Goal: Transaction & Acquisition: Purchase product/service

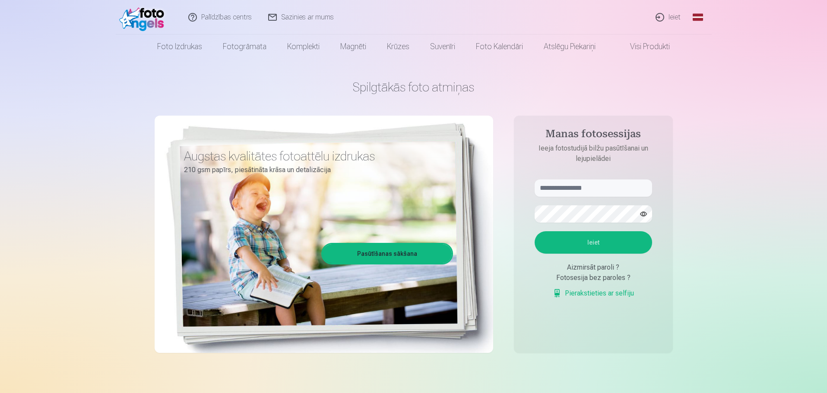
click at [671, 18] on link "Ieiet" at bounding box center [668, 17] width 41 height 35
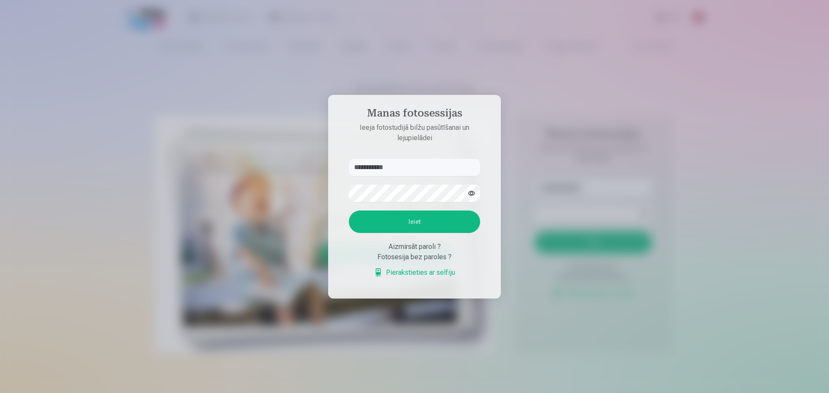
type input "**********"
click at [472, 196] on button "button" at bounding box center [471, 193] width 16 height 16
click at [349, 211] on button "Ieiet" at bounding box center [414, 222] width 131 height 22
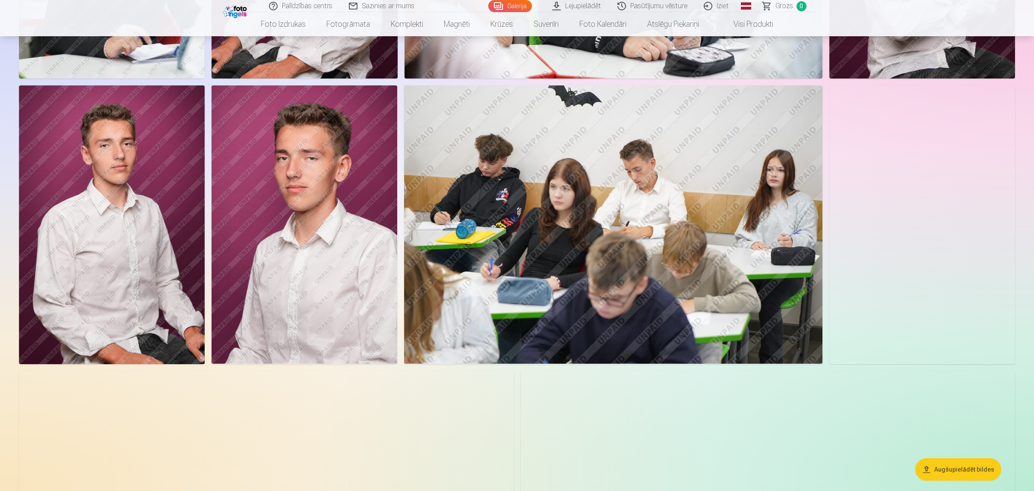
scroll to position [976, 0]
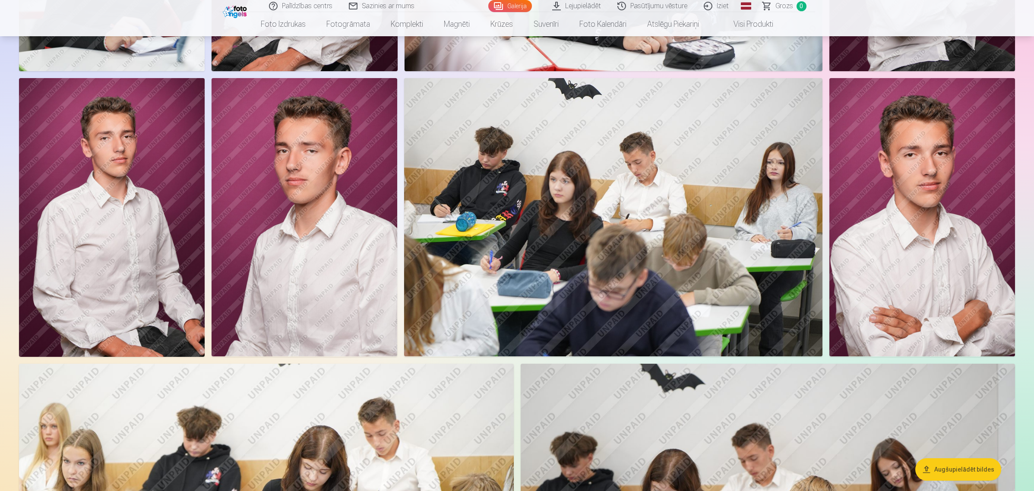
click at [676, 244] on img at bounding box center [613, 217] width 418 height 279
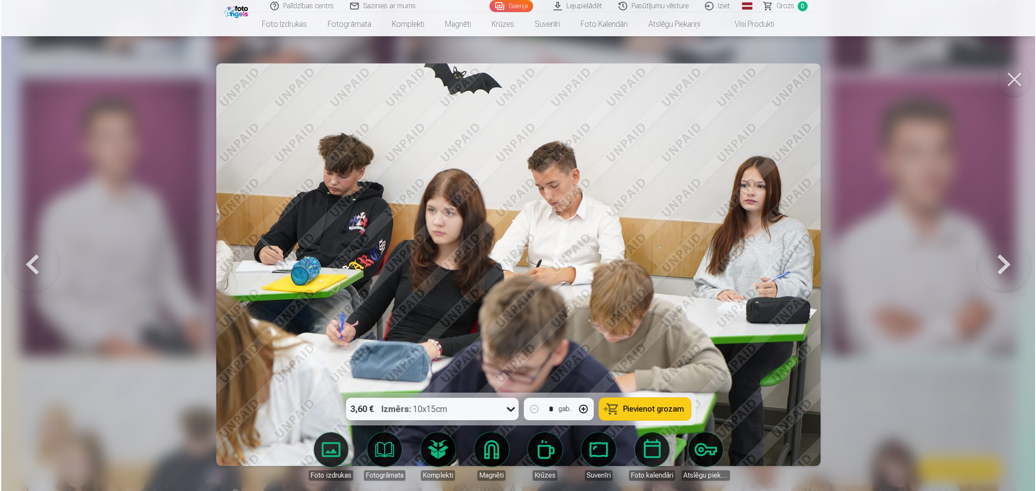
scroll to position [977, 0]
drag, startPoint x: 1001, startPoint y: 86, endPoint x: 1012, endPoint y: 78, distance: 13.6
click at [827, 78] on button at bounding box center [1015, 79] width 35 height 35
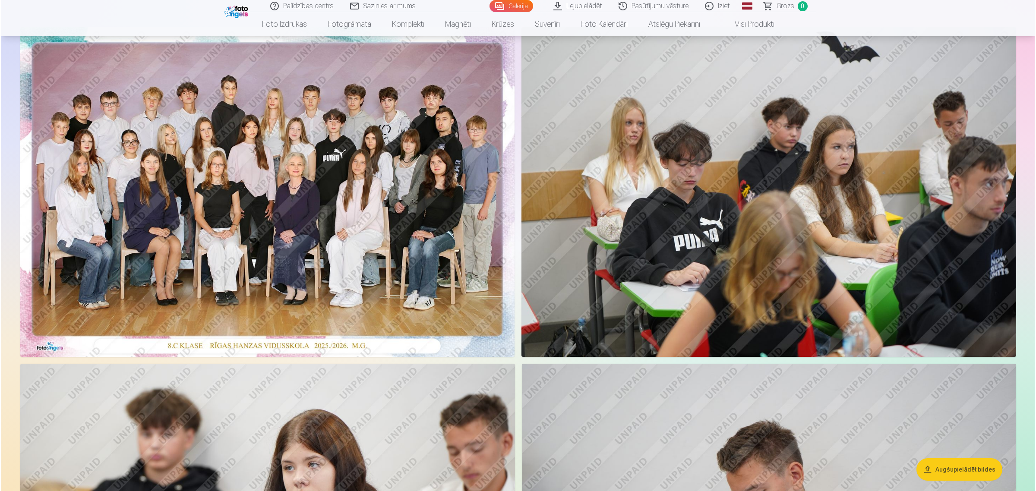
scroll to position [68, 0]
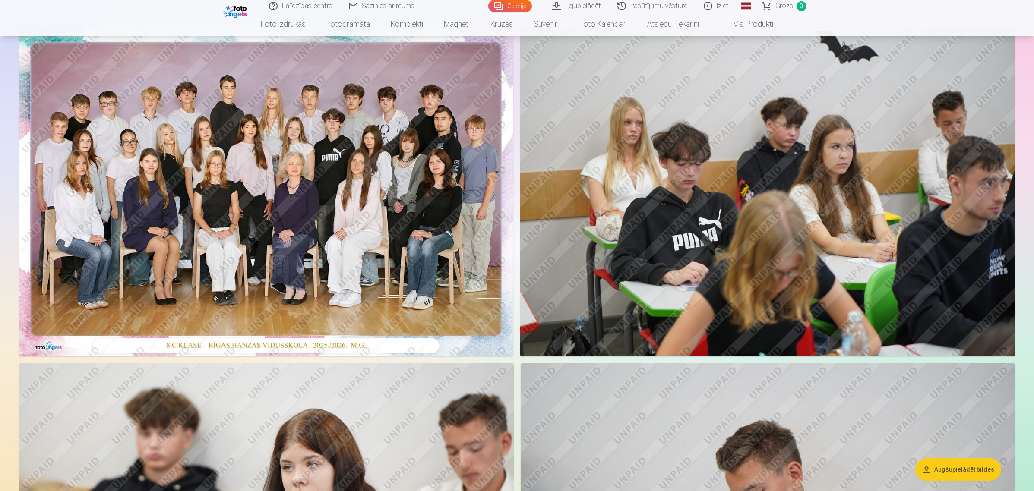
click at [327, 124] on img at bounding box center [266, 192] width 494 height 330
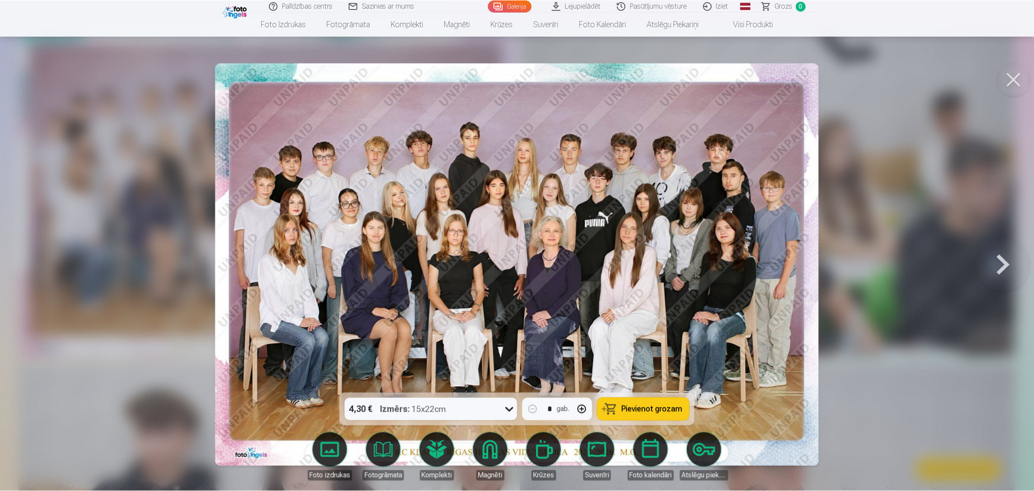
scroll to position [68, 0]
click at [827, 89] on button at bounding box center [1015, 79] width 35 height 35
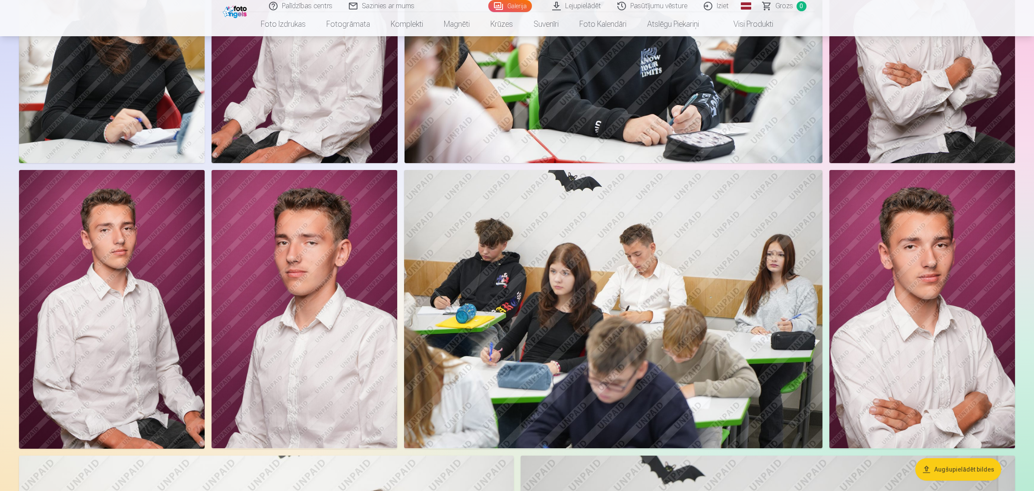
scroll to position [884, 0]
click at [827, 264] on img at bounding box center [923, 310] width 186 height 279
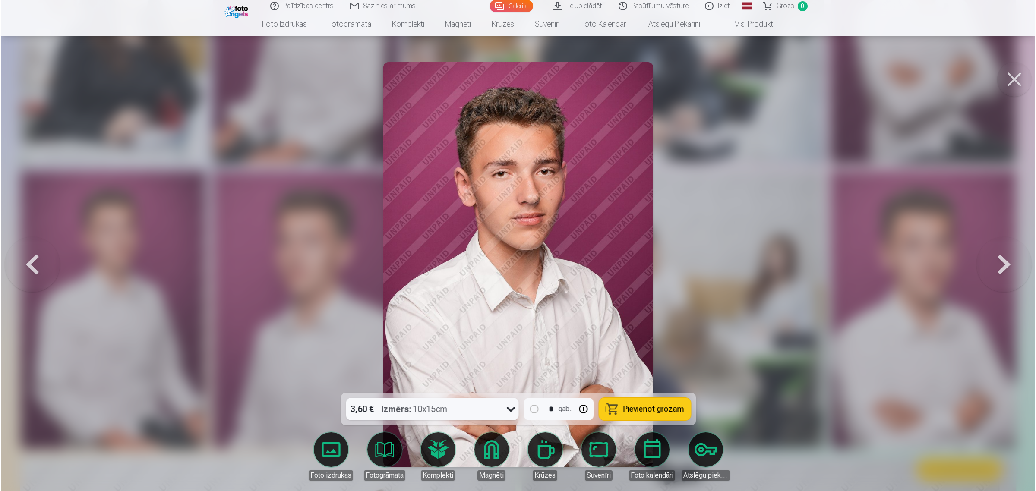
scroll to position [885, 0]
click at [498, 153] on img at bounding box center [518, 264] width 270 height 405
click at [827, 73] on button at bounding box center [1015, 79] width 35 height 35
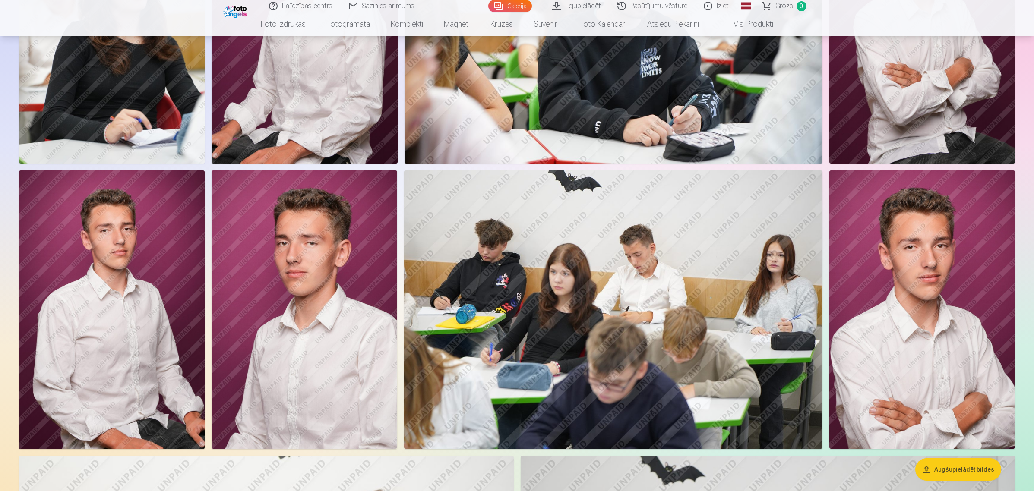
click at [311, 267] on img at bounding box center [305, 310] width 186 height 279
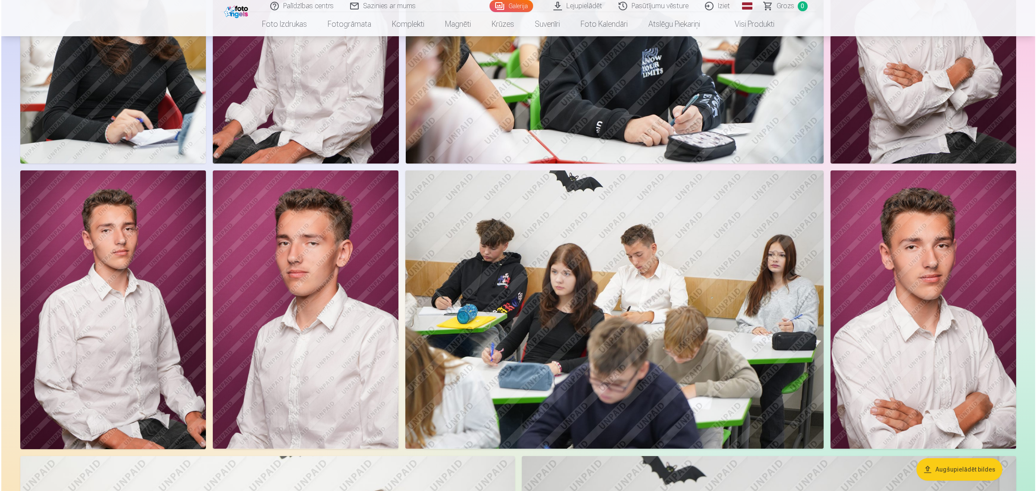
scroll to position [885, 0]
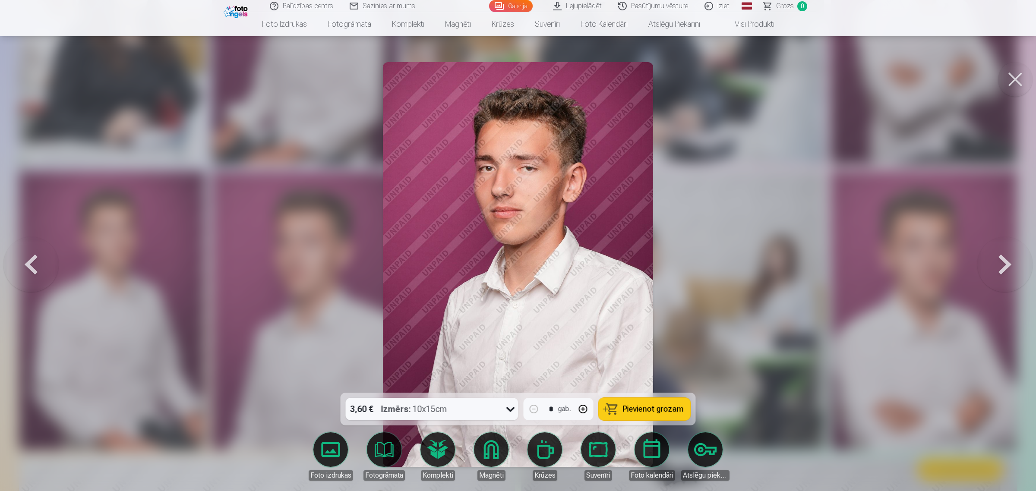
drag, startPoint x: 1003, startPoint y: 75, endPoint x: 1009, endPoint y: 79, distance: 7.2
click at [827, 79] on button at bounding box center [1015, 79] width 35 height 35
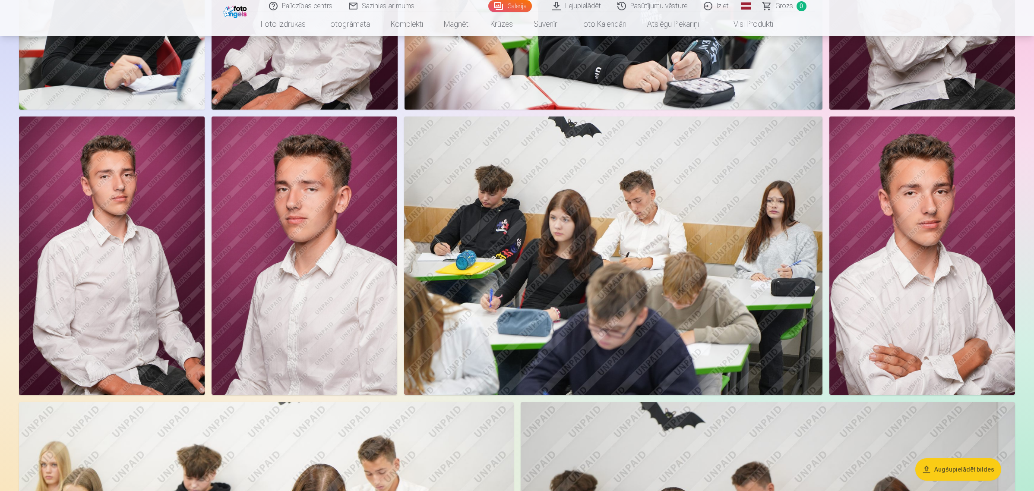
scroll to position [939, 0]
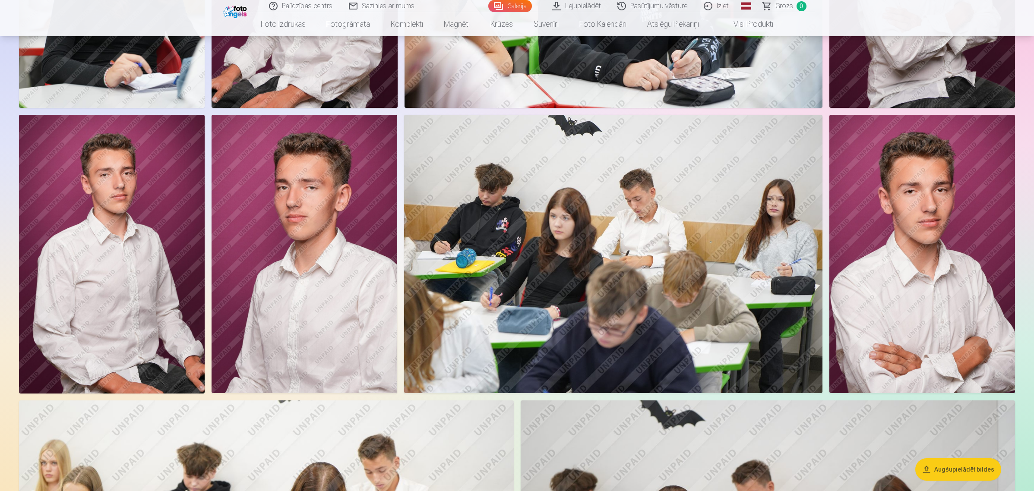
click at [115, 240] on img at bounding box center [112, 254] width 186 height 279
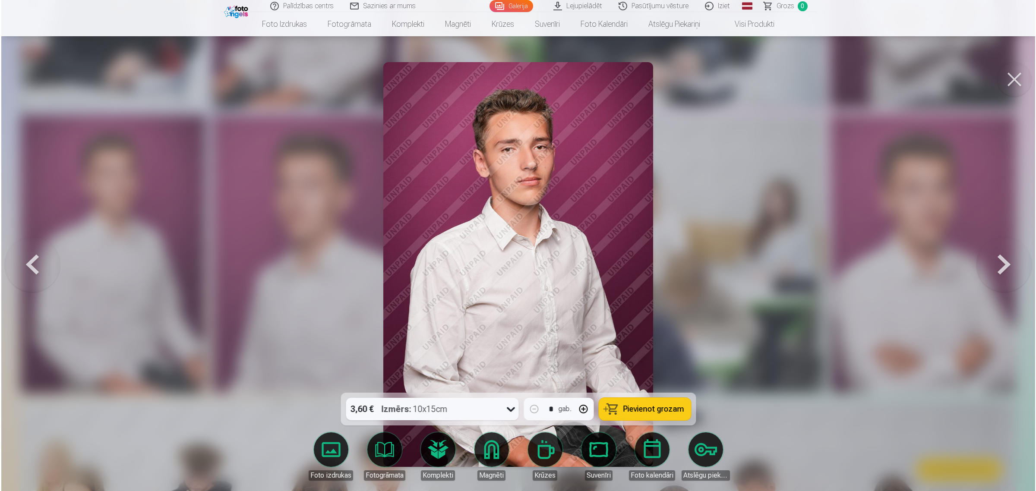
scroll to position [941, 0]
click at [827, 79] on button at bounding box center [1015, 79] width 35 height 35
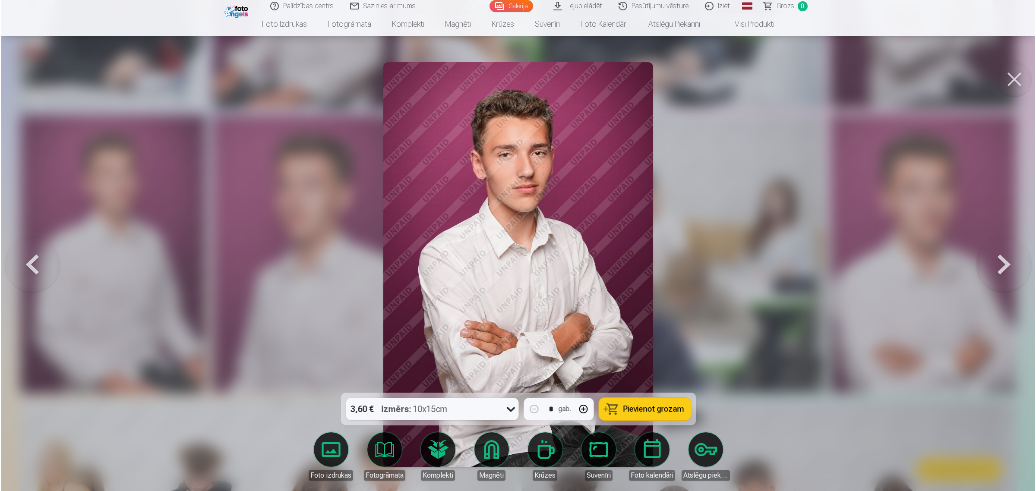
scroll to position [941, 0]
click at [827, 70] on button at bounding box center [1015, 79] width 35 height 35
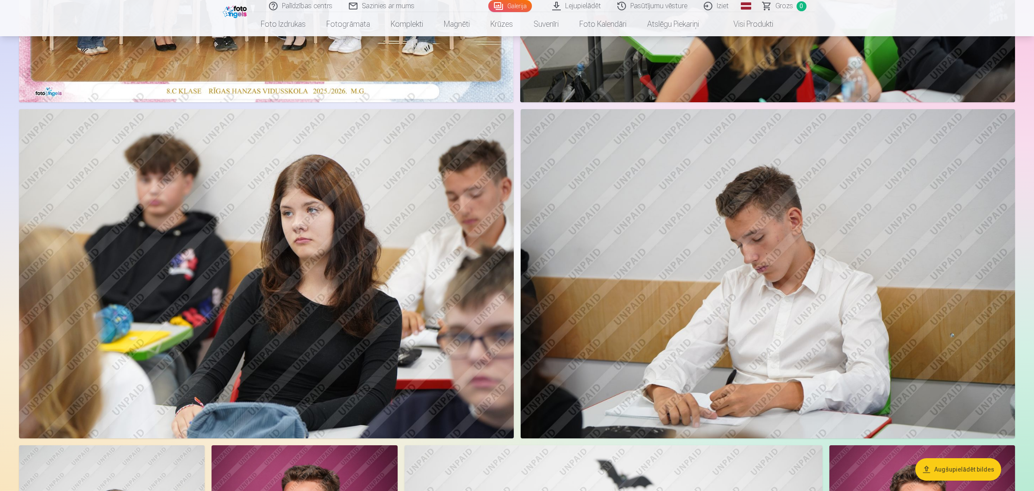
scroll to position [344, 0]
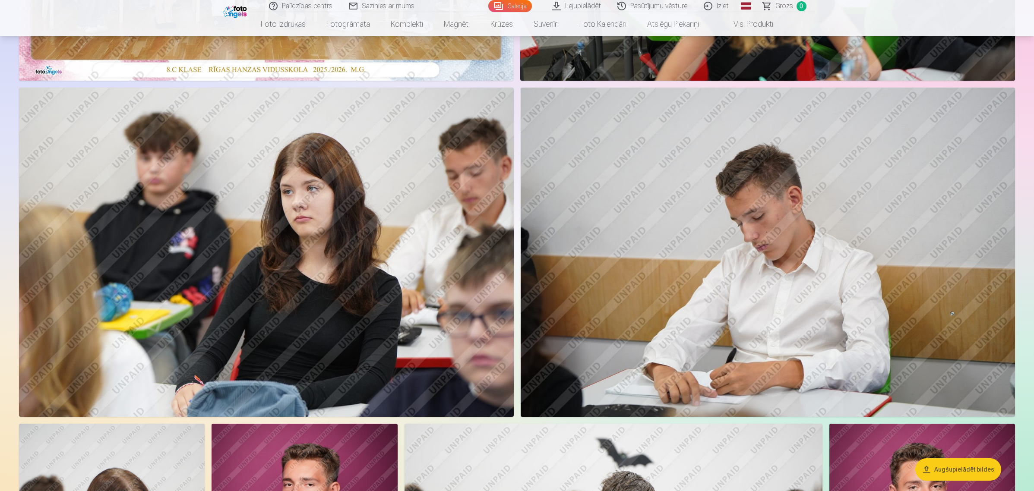
click at [770, 283] on img at bounding box center [768, 252] width 495 height 329
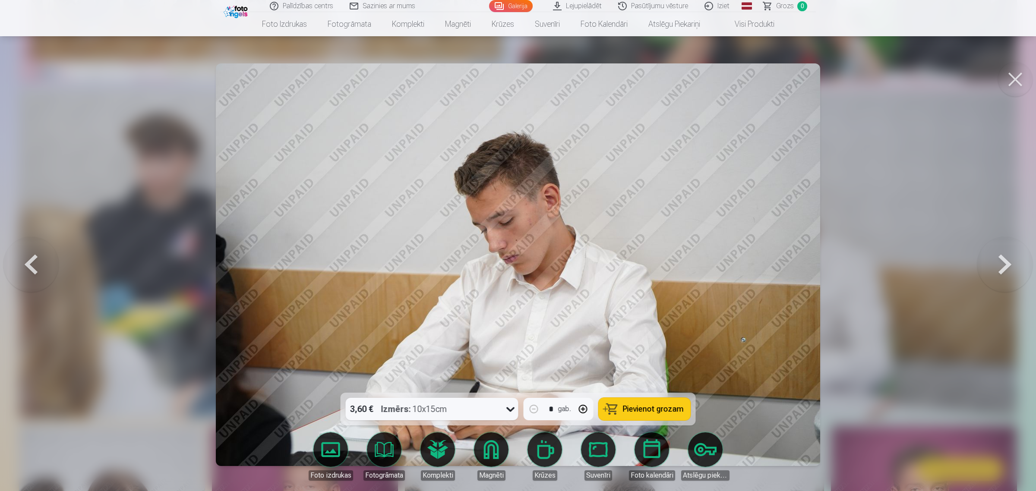
click at [827, 76] on button at bounding box center [1015, 79] width 35 height 35
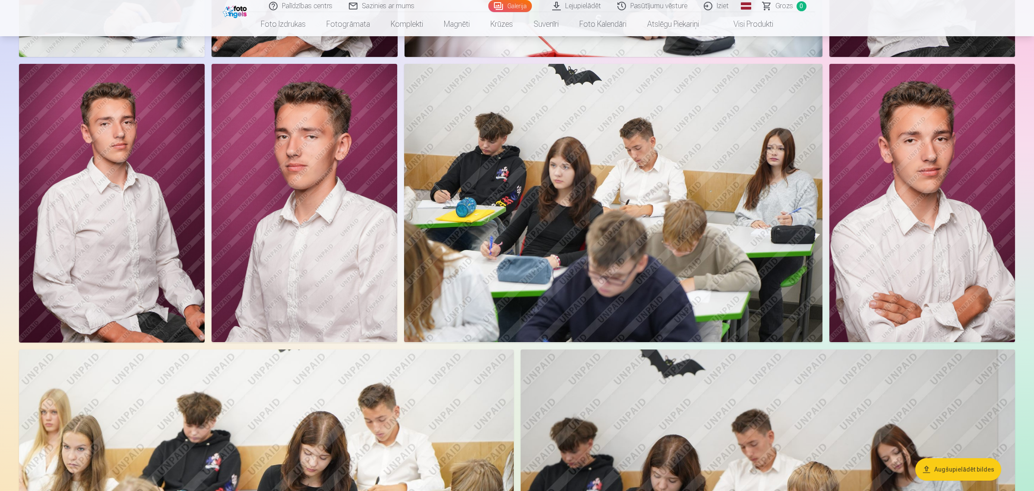
scroll to position [990, 0]
click at [78, 276] on img at bounding box center [112, 203] width 186 height 279
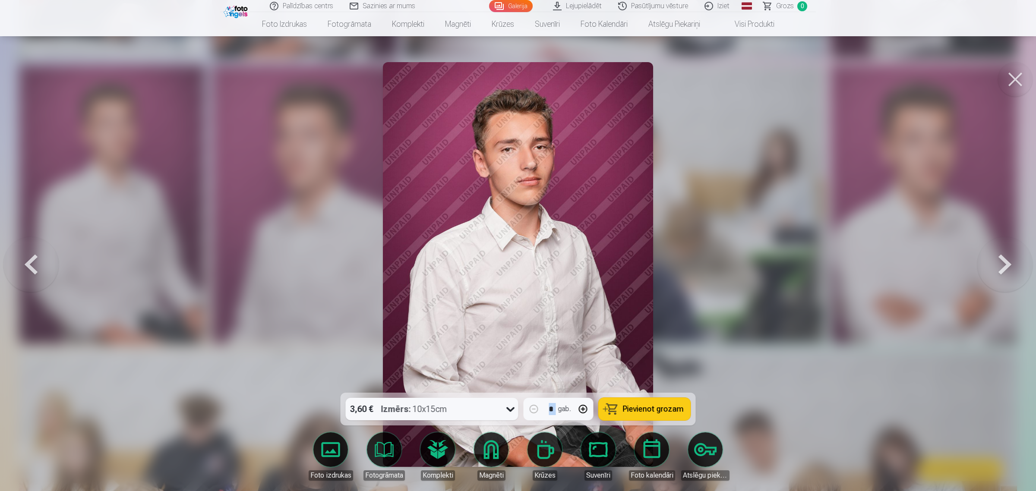
click at [78, 276] on div at bounding box center [518, 245] width 1036 height 491
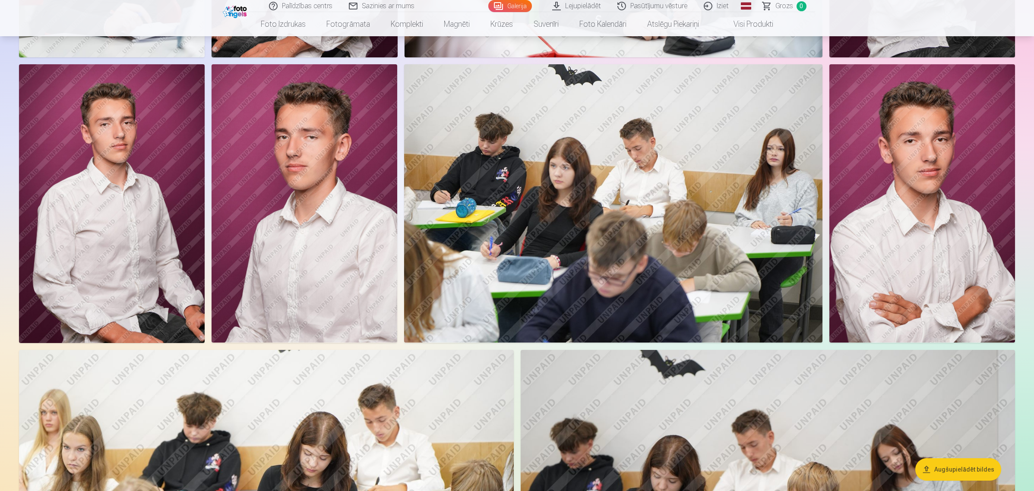
click at [169, 245] on img at bounding box center [112, 203] width 186 height 279
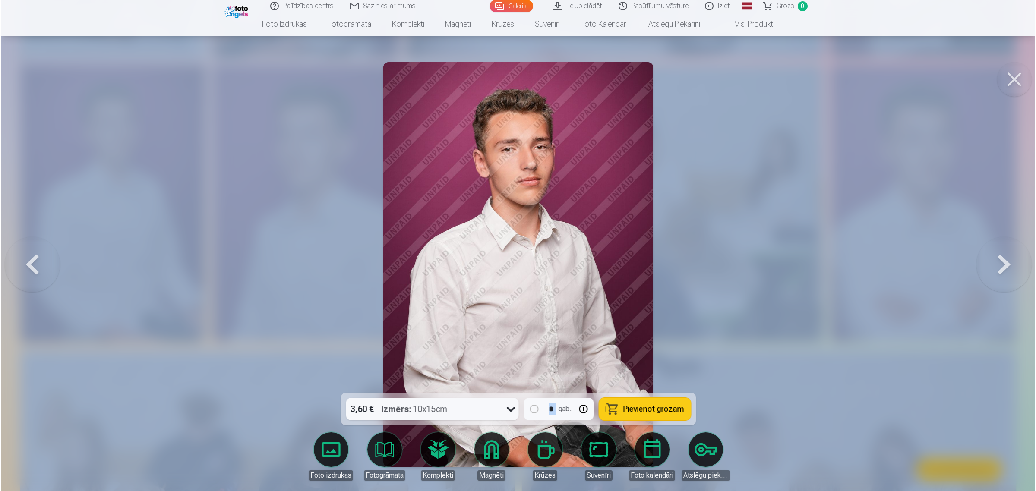
scroll to position [992, 0]
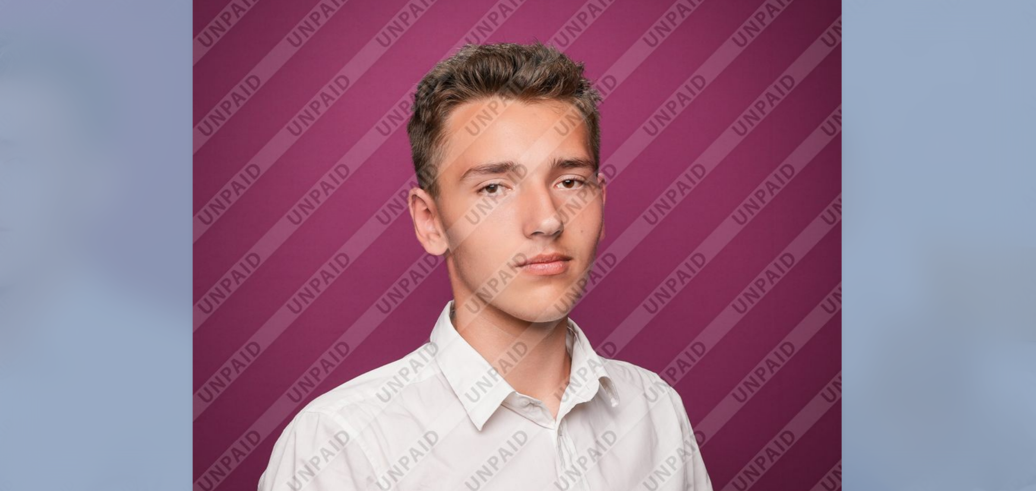
click at [516, 146] on img at bounding box center [518, 264] width 270 height 405
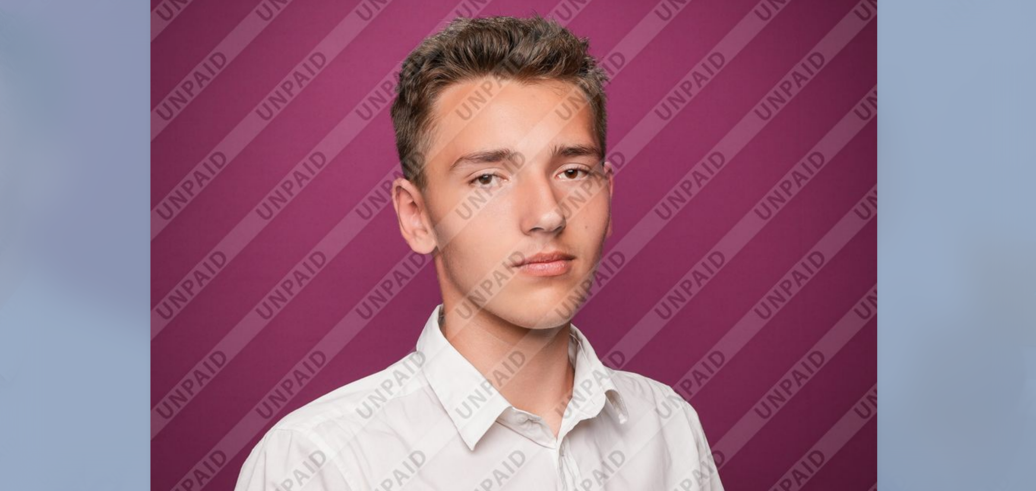
click at [484, 174] on img at bounding box center [518, 264] width 270 height 405
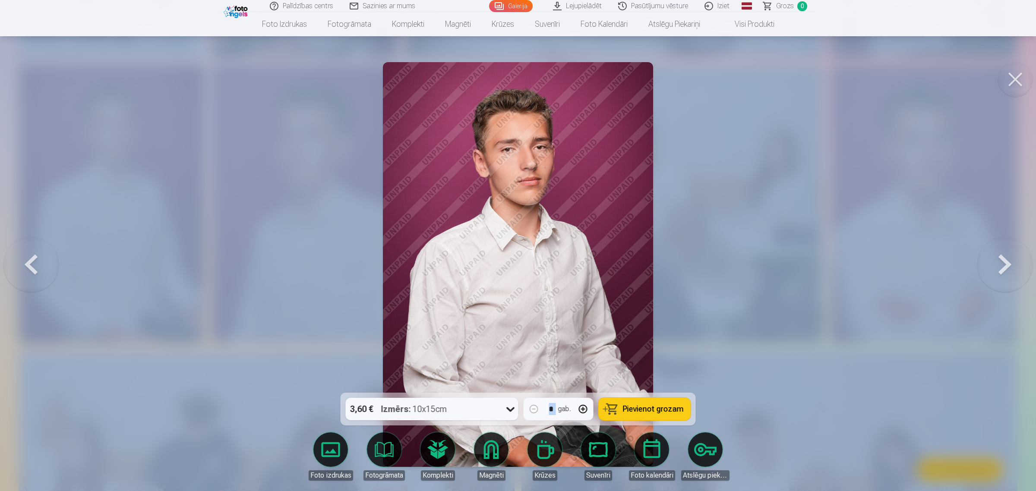
click at [827, 80] on button at bounding box center [1015, 79] width 35 height 35
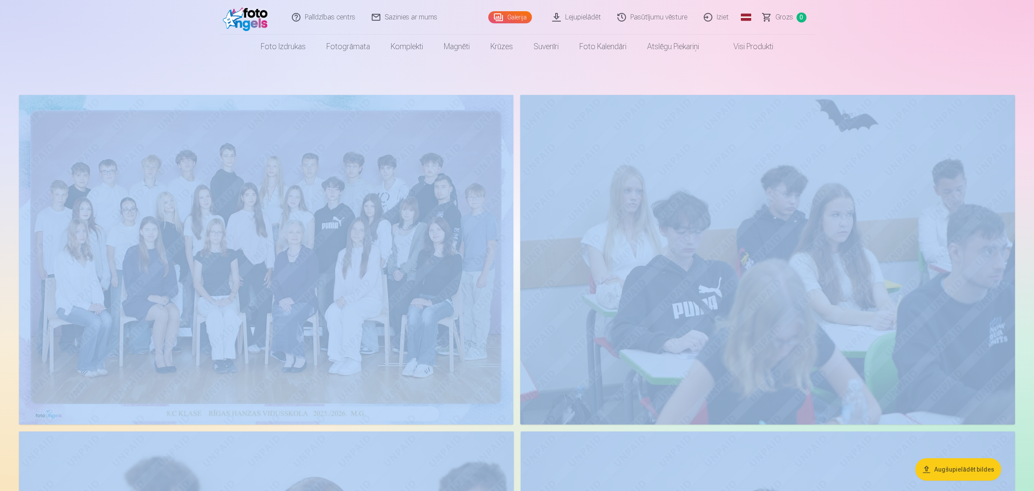
click at [302, 274] on img at bounding box center [266, 260] width 494 height 330
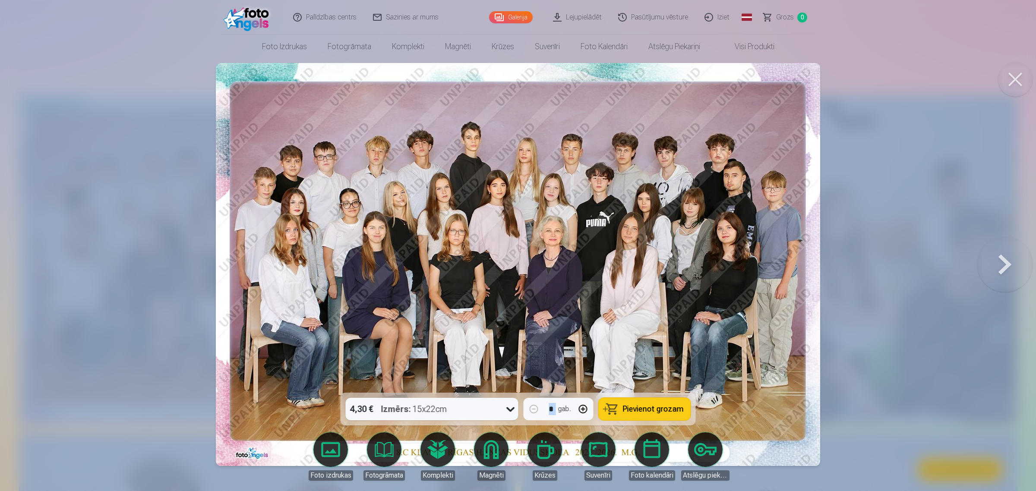
click at [827, 76] on button at bounding box center [1015, 79] width 35 height 35
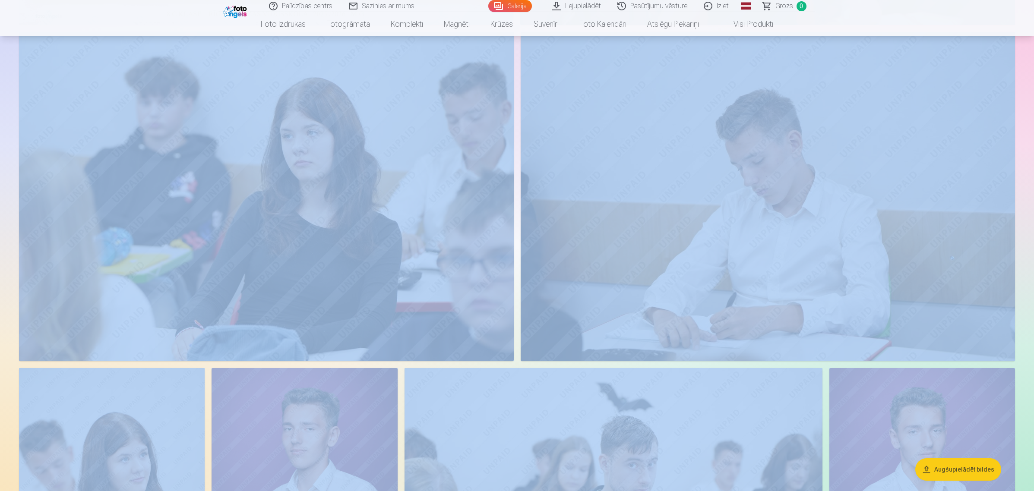
scroll to position [402, 0]
click at [776, 272] on img at bounding box center [768, 194] width 495 height 329
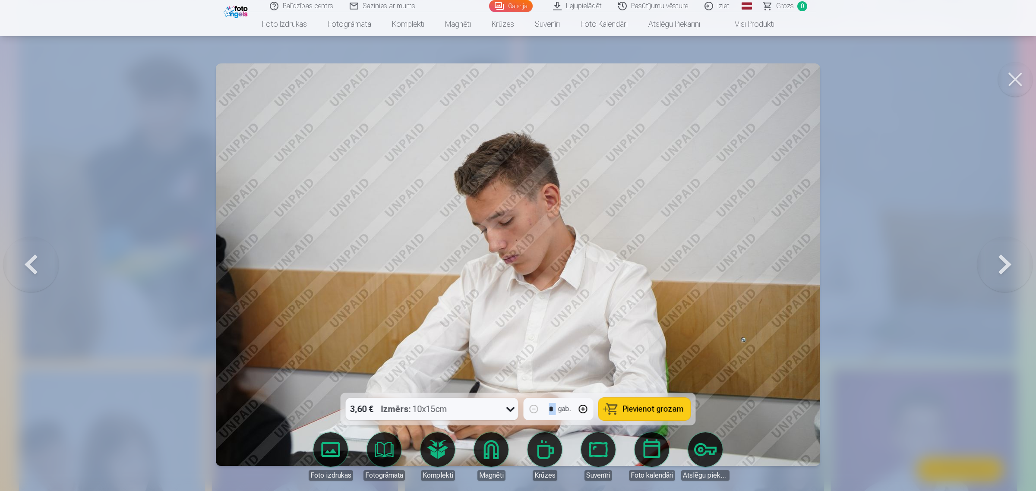
click at [827, 72] on button at bounding box center [1015, 79] width 35 height 35
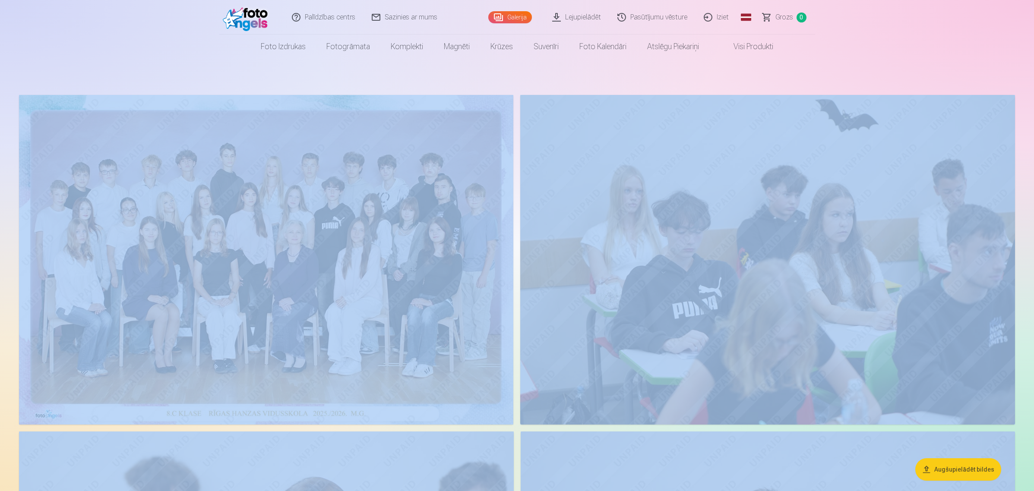
click at [827, 393] on button "Augšupielādēt bildes" at bounding box center [959, 470] width 86 height 22
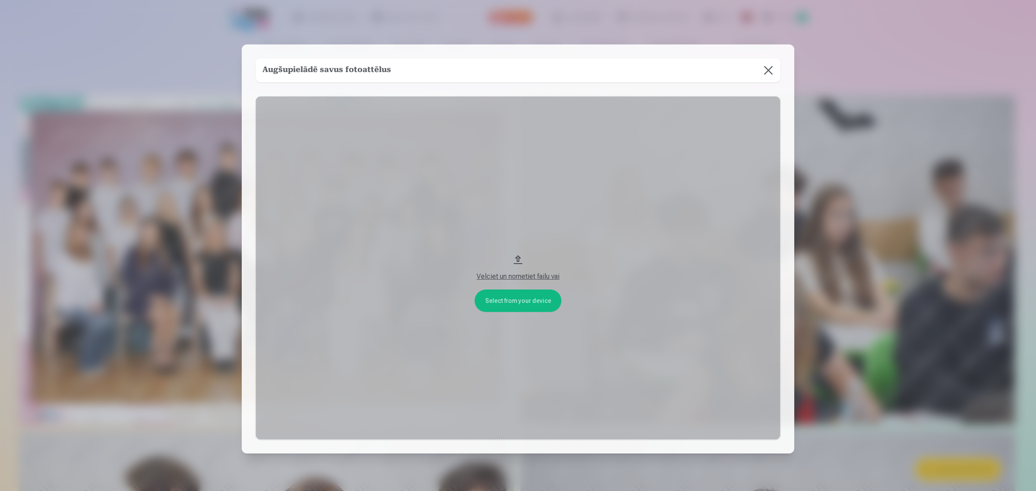
click at [767, 70] on button at bounding box center [769, 70] width 24 height 24
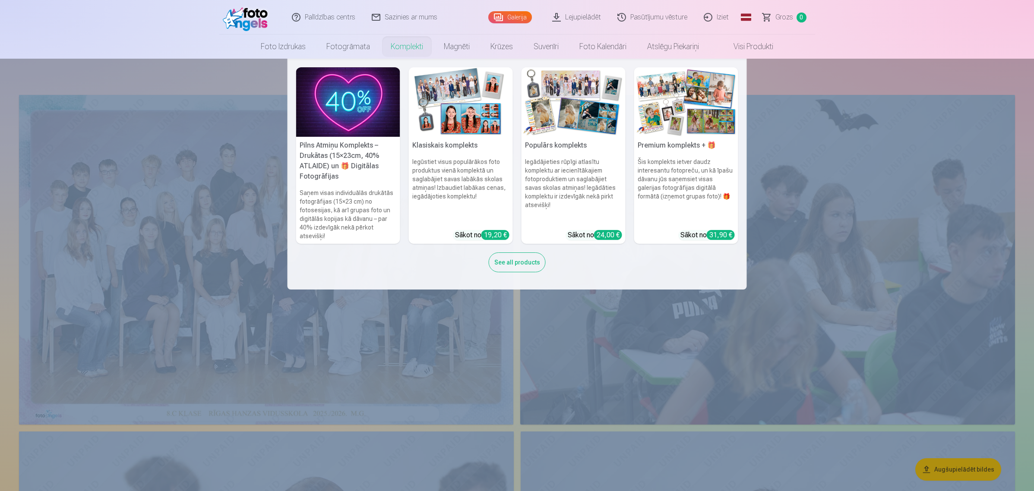
click at [392, 45] on link "Komplekti" at bounding box center [406, 47] width 53 height 24
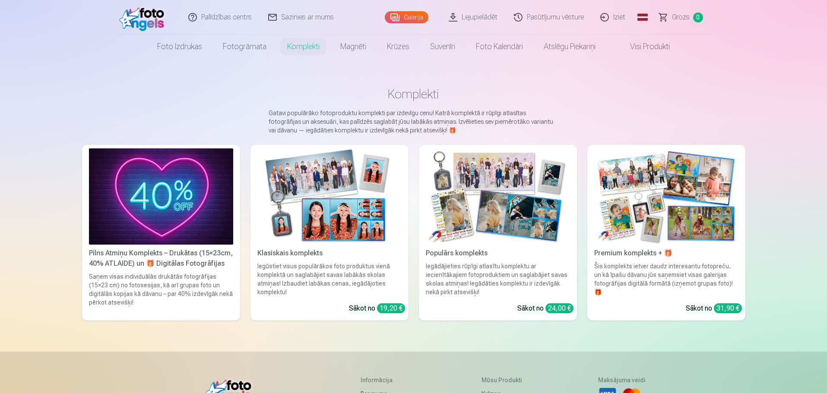
drag, startPoint x: 972, startPoint y: 7, endPoint x: 22, endPoint y: 242, distance: 977.7
click at [22, 242] on div "Palīdzības centrs Sazinies ar mums Galerija Lejupielādēt Pasūtījumu vēsture Izi…" at bounding box center [413, 294] width 827 height 589
click at [150, 263] on div "Pilns Atmiņu Komplekts – Drukātas (15×23cm, 40% ATLAIDE) un 🎁 Digitālas Fotogrā…" at bounding box center [161, 258] width 151 height 21
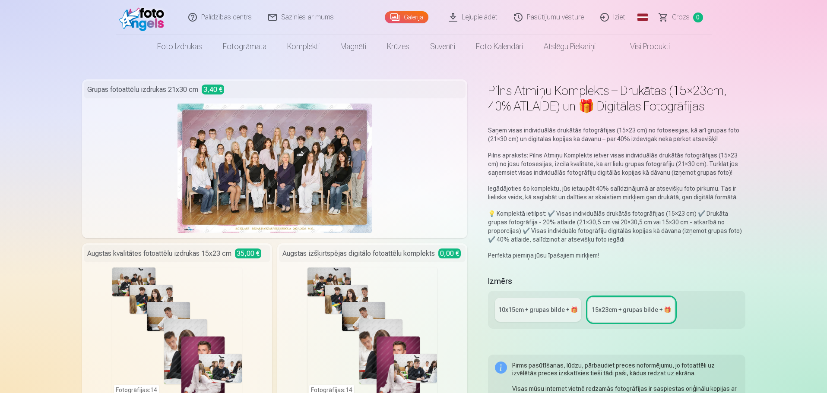
click at [552, 313] on div "10x15сm + grupas bilde + 🎁" at bounding box center [537, 310] width 79 height 9
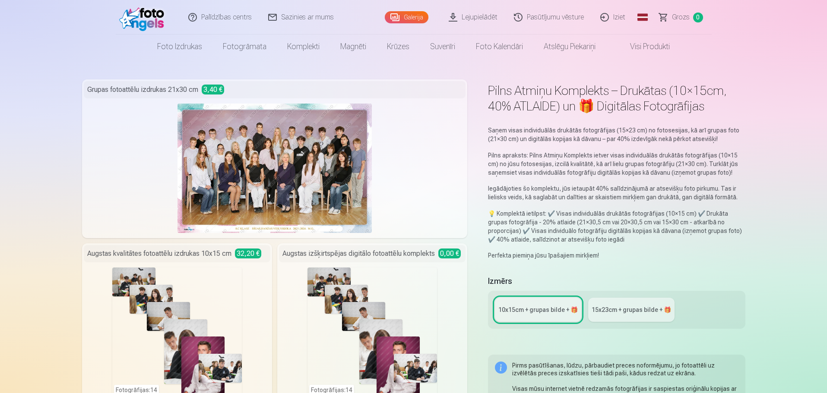
click at [627, 309] on div "15x23сm + grupas bilde + 🎁" at bounding box center [631, 310] width 79 height 9
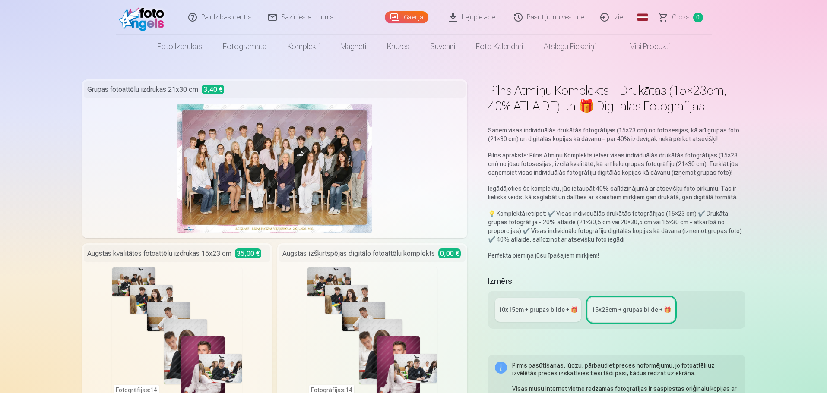
click at [531, 309] on div "10x15сm + grupas bilde + 🎁" at bounding box center [537, 310] width 79 height 9
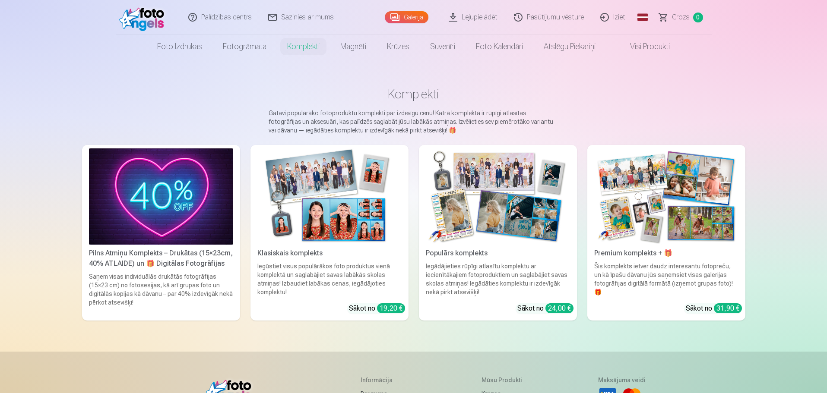
click at [326, 239] on img at bounding box center [329, 197] width 144 height 96
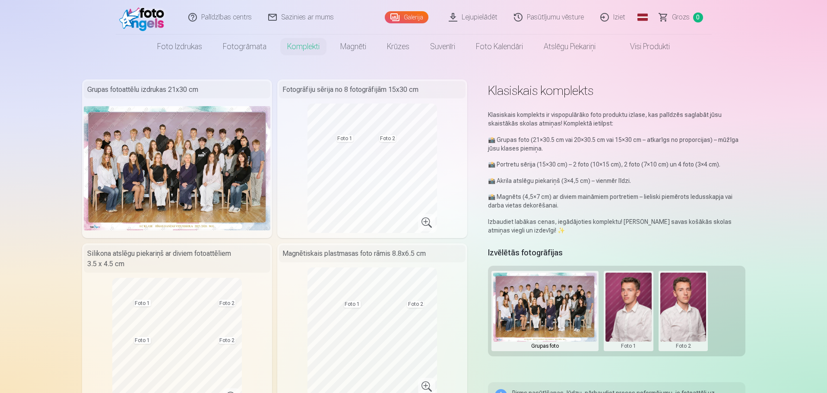
click at [646, 47] on link "Visi produkti" at bounding box center [643, 47] width 74 height 24
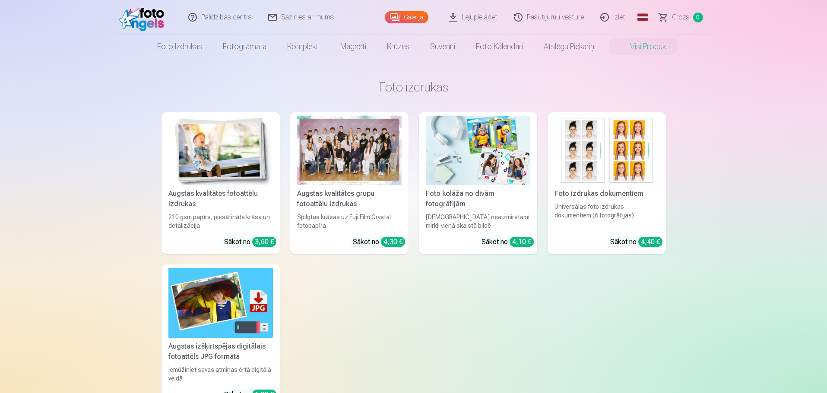
click at [640, 47] on link "Visi produkti" at bounding box center [643, 47] width 74 height 24
click at [352, 156] on div at bounding box center [349, 151] width 105 height 70
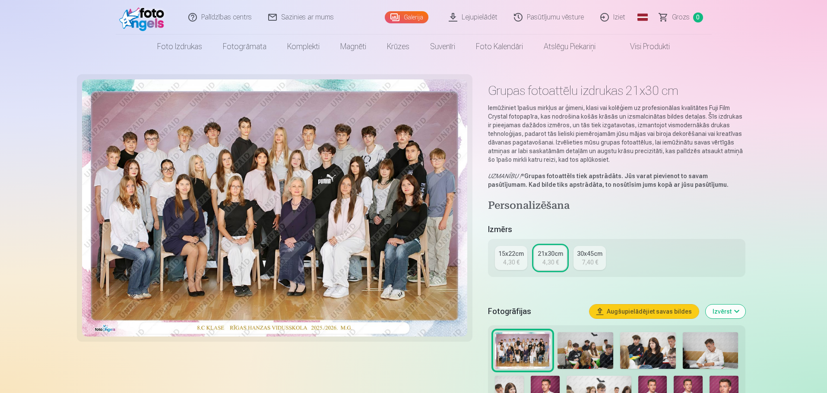
click at [513, 263] on div "4,30 €" at bounding box center [511, 262] width 16 height 9
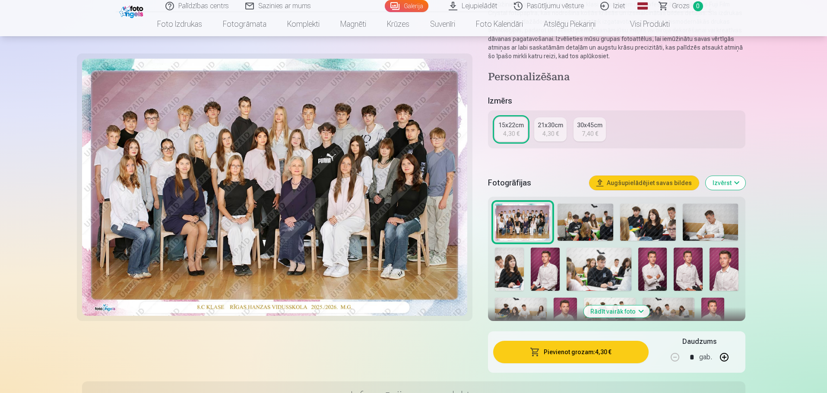
scroll to position [123, 0]
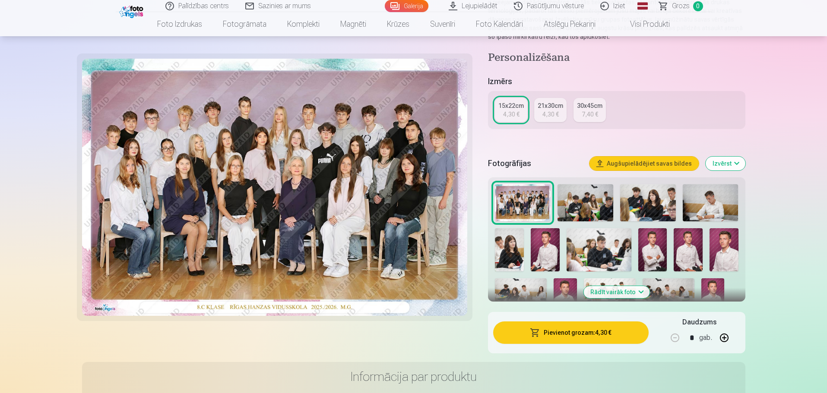
click at [548, 338] on button "Pievienot grozam : 4,30 €" at bounding box center [570, 333] width 155 height 22
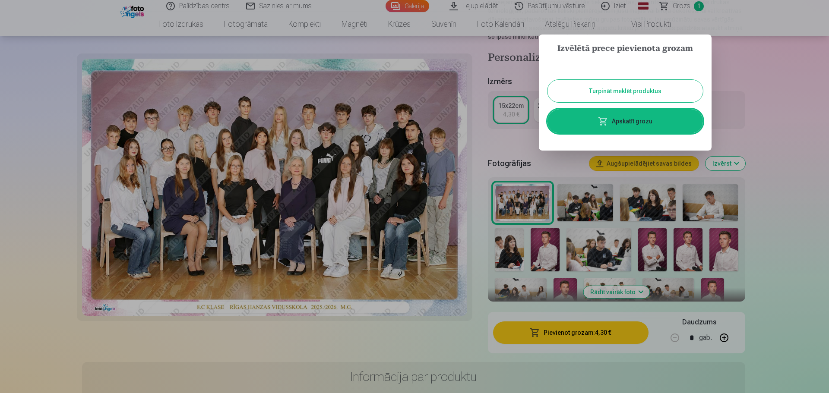
click at [642, 89] on button "Turpināt meklēt produktus" at bounding box center [625, 91] width 155 height 22
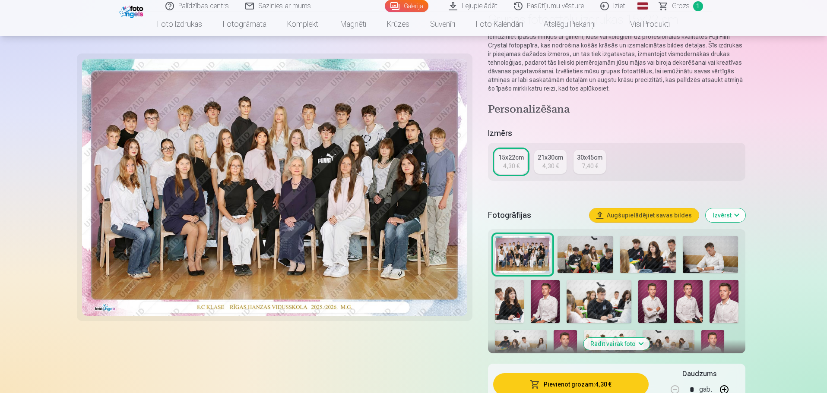
scroll to position [0, 0]
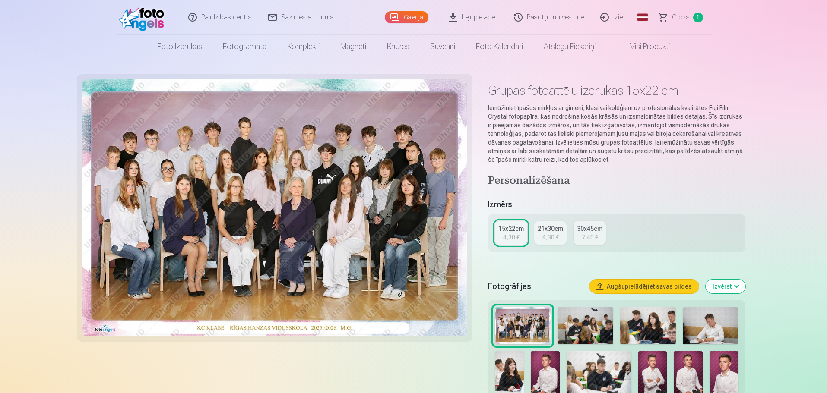
click at [651, 45] on link "Visi produkti" at bounding box center [643, 47] width 74 height 24
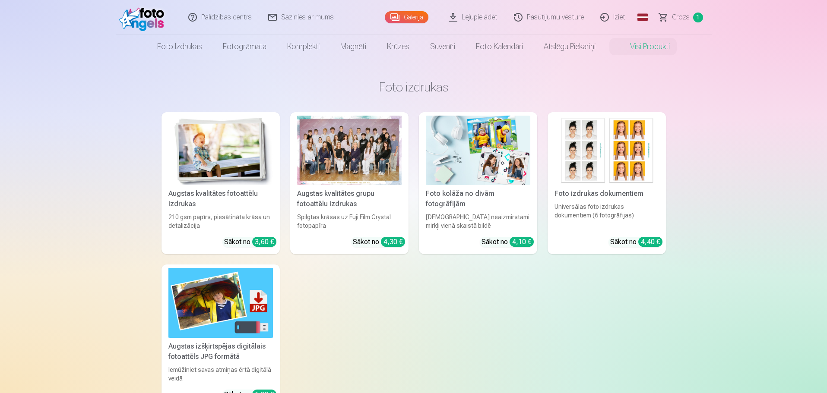
click at [226, 146] on img at bounding box center [220, 151] width 105 height 70
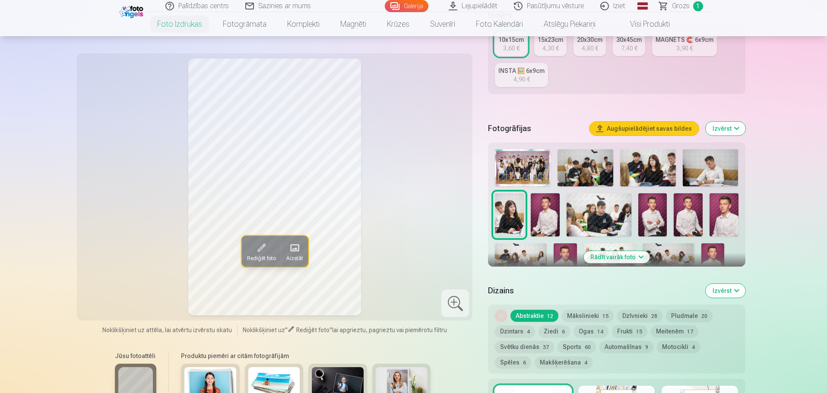
scroll to position [193, 0]
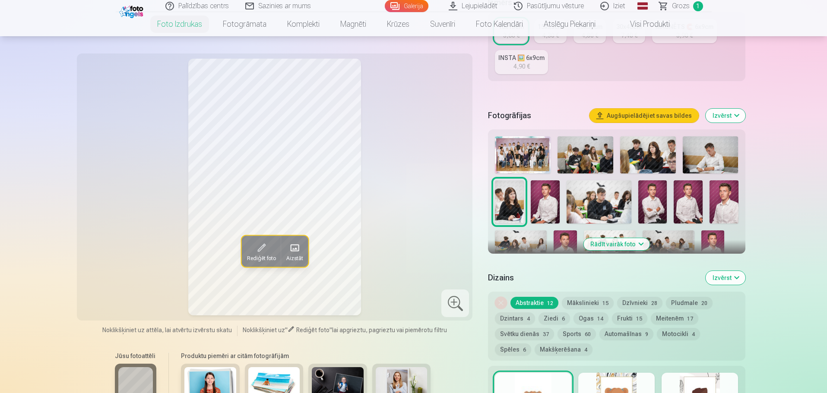
click at [662, 205] on img at bounding box center [652, 202] width 29 height 43
click at [696, 215] on img at bounding box center [688, 202] width 29 height 43
click at [732, 279] on button "Izvērst" at bounding box center [726, 278] width 40 height 14
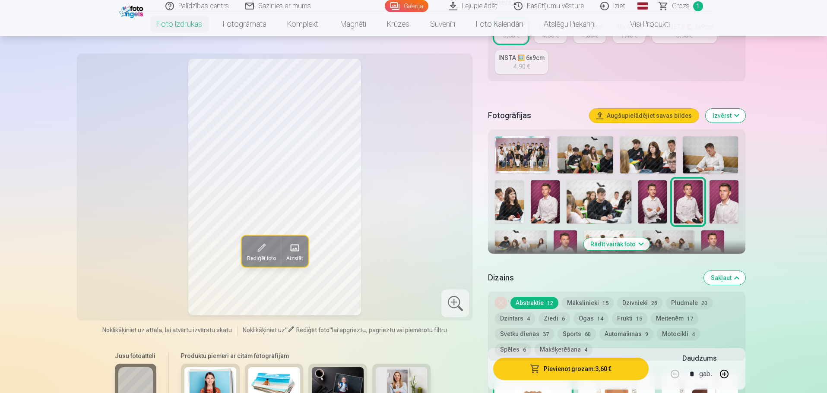
click at [732, 279] on button "Sakļaut" at bounding box center [724, 278] width 41 height 14
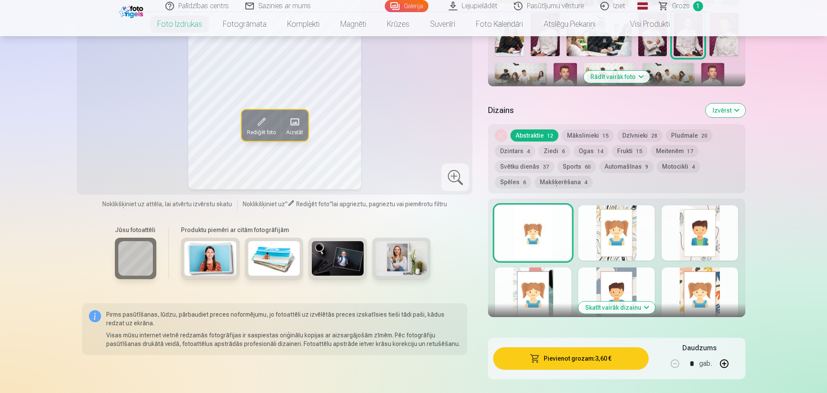
scroll to position [377, 0]
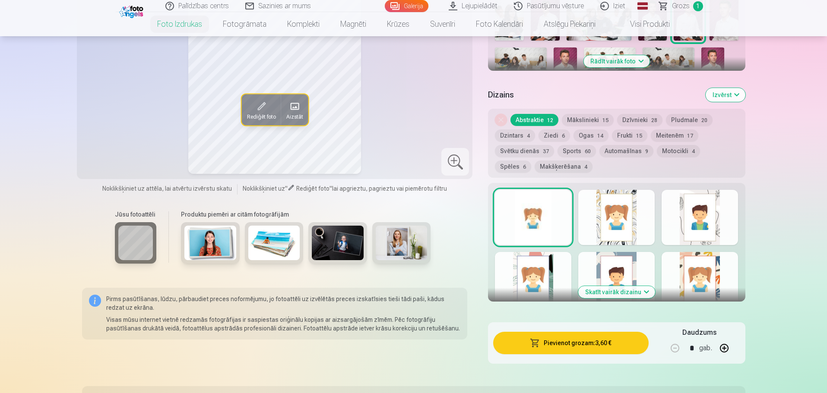
drag, startPoint x: 826, startPoint y: 60, endPoint x: 826, endPoint y: 69, distance: 8.2
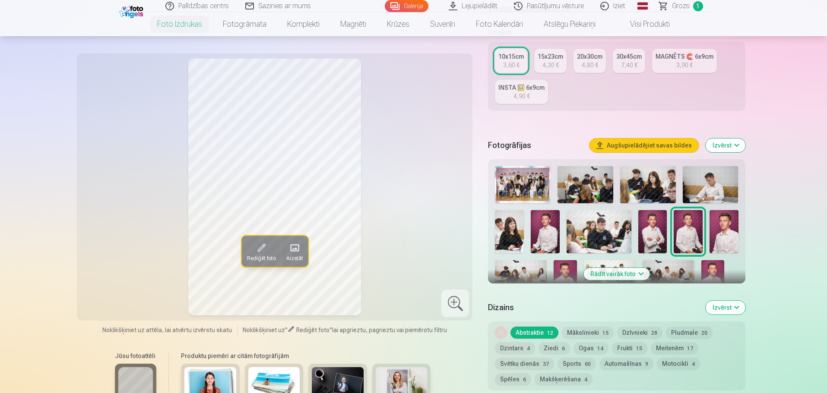
scroll to position [151, 0]
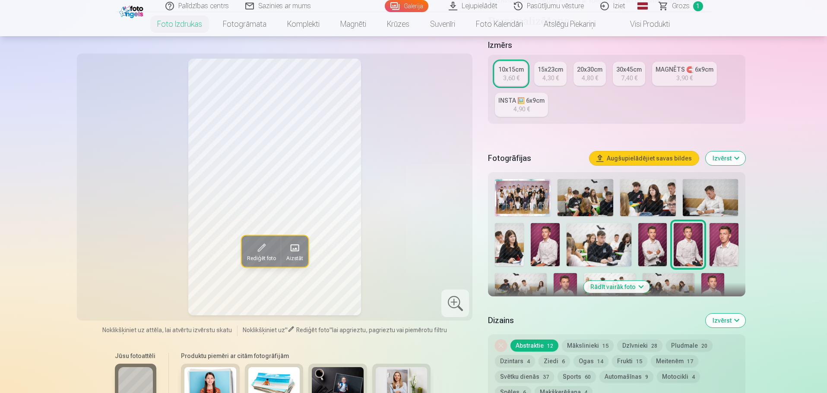
click at [516, 109] on div "4,90 €" at bounding box center [521, 109] width 16 height 9
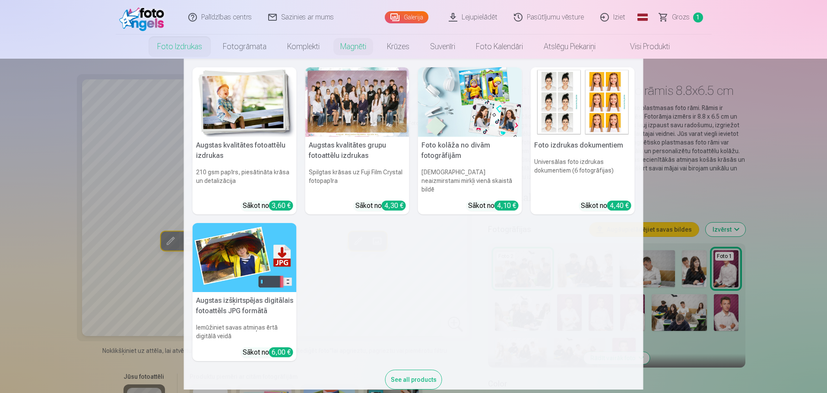
click at [172, 48] on link "Foto izdrukas" at bounding box center [180, 47] width 66 height 24
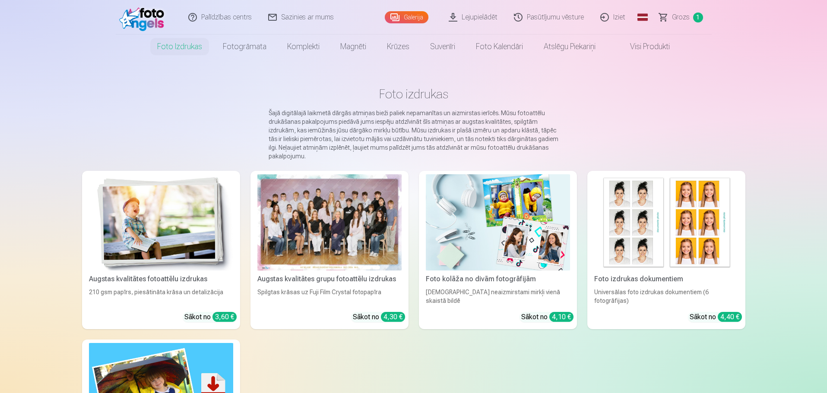
click at [168, 228] on img at bounding box center [161, 222] width 144 height 96
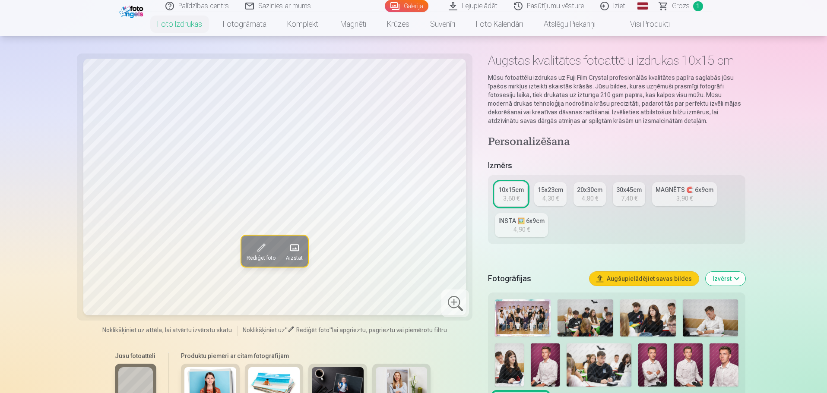
scroll to position [25, 0]
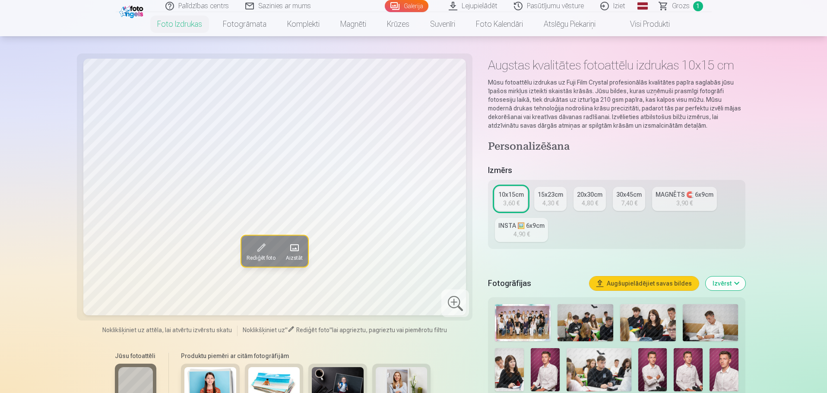
click at [682, 9] on span "Grozs" at bounding box center [681, 6] width 18 height 10
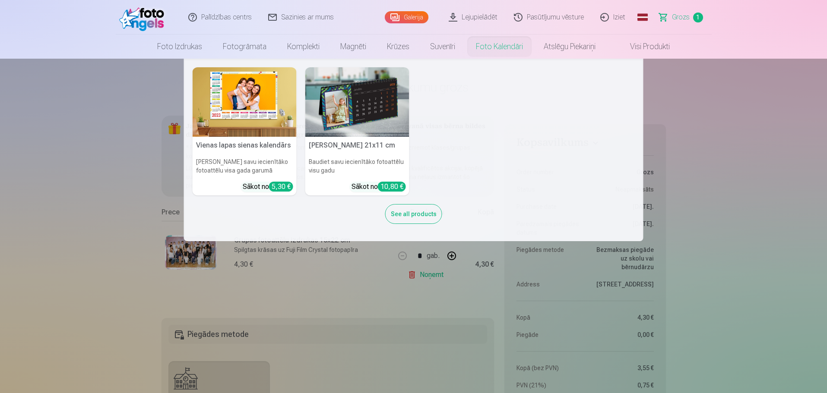
click at [413, 214] on div "See all products" at bounding box center [413, 214] width 57 height 20
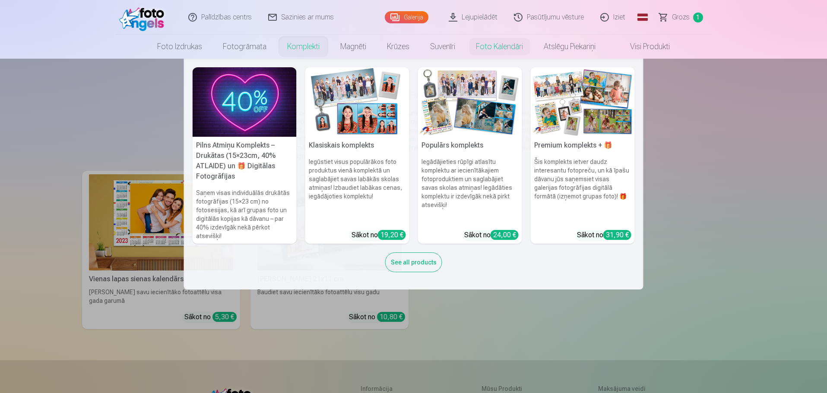
click at [383, 150] on h5 "Klasiskais komplekts" at bounding box center [357, 145] width 104 height 17
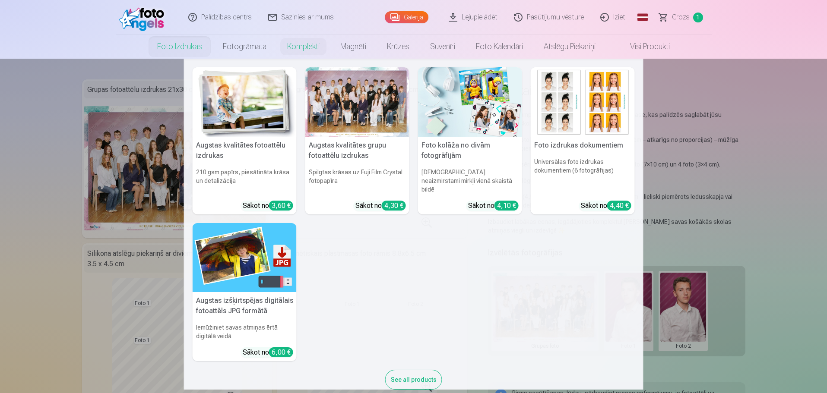
click at [484, 102] on img at bounding box center [470, 102] width 104 height 70
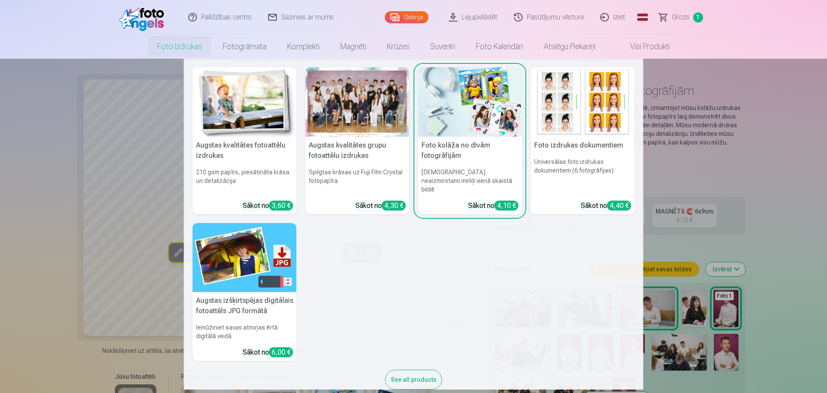
click at [226, 105] on img at bounding box center [245, 102] width 104 height 70
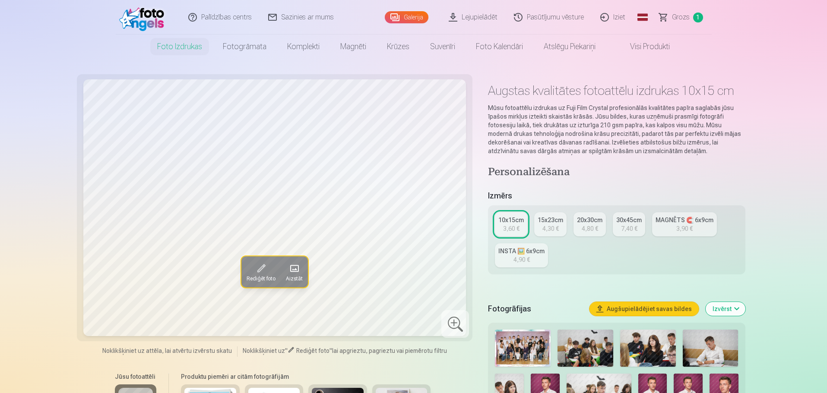
click at [684, 19] on span "Grozs" at bounding box center [681, 17] width 18 height 10
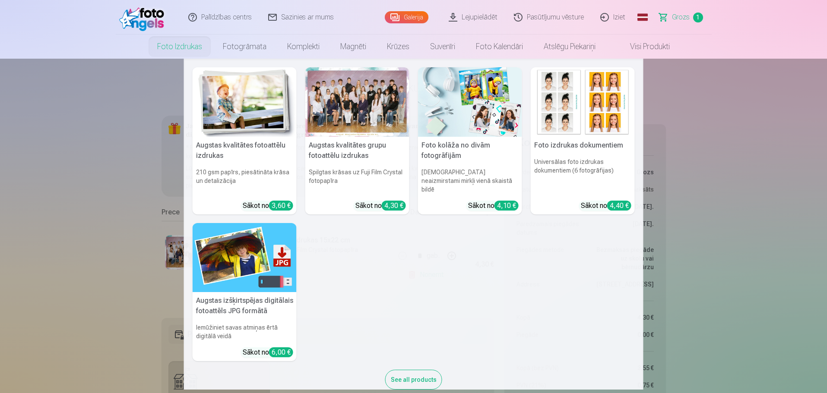
click at [238, 119] on img at bounding box center [245, 102] width 104 height 70
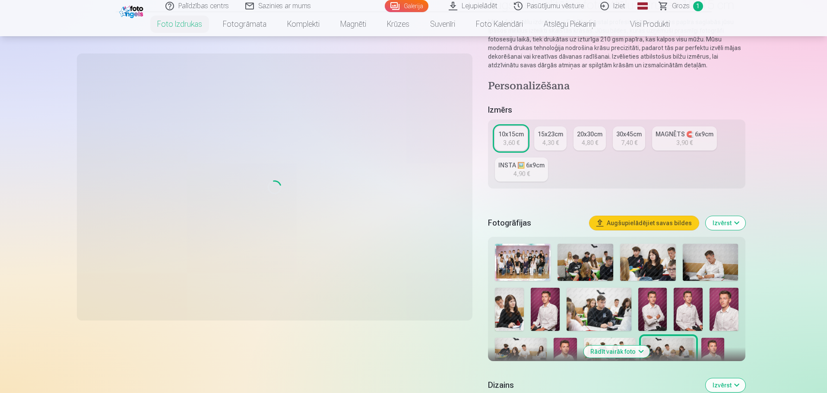
scroll to position [78, 0]
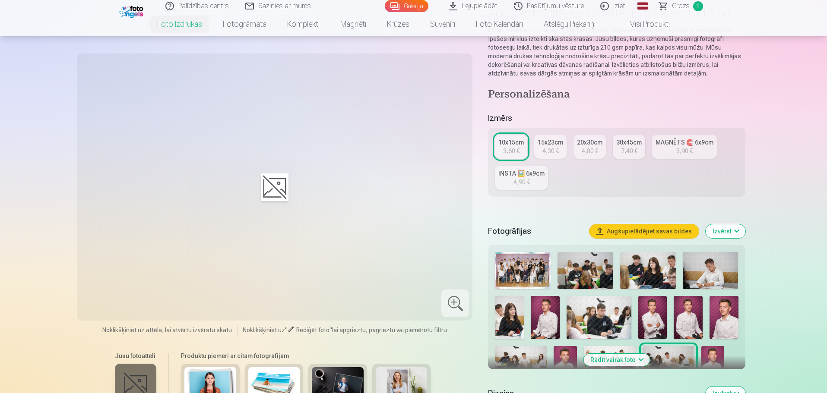
click at [532, 270] on img at bounding box center [523, 270] width 56 height 37
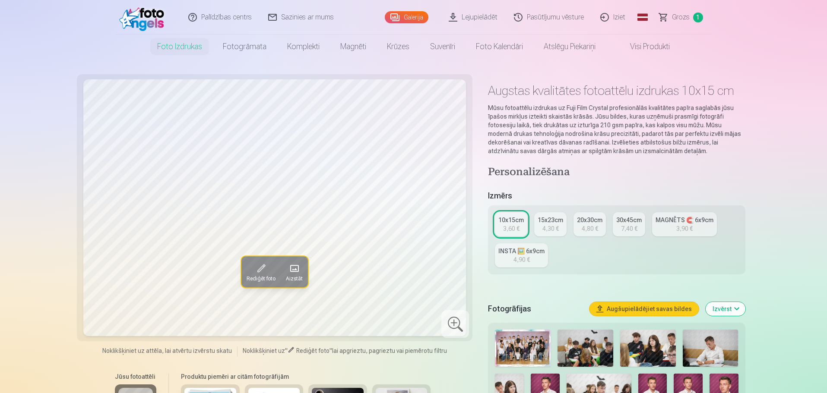
click at [526, 258] on div "4,90 €" at bounding box center [521, 260] width 16 height 9
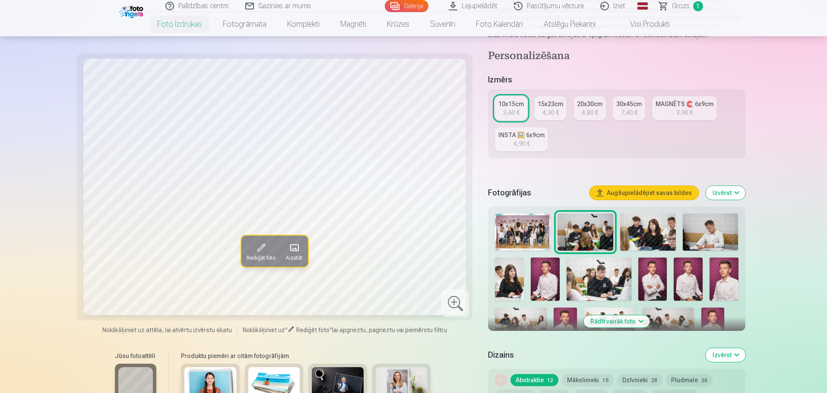
scroll to position [120, 0]
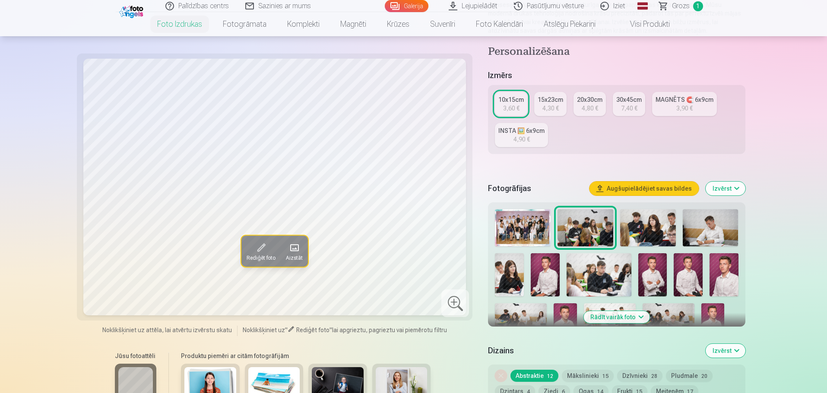
click at [700, 231] on img at bounding box center [711, 227] width 56 height 37
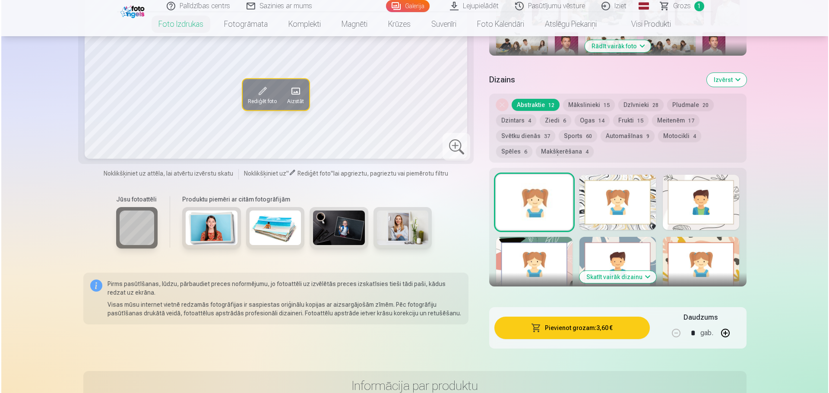
scroll to position [396, 0]
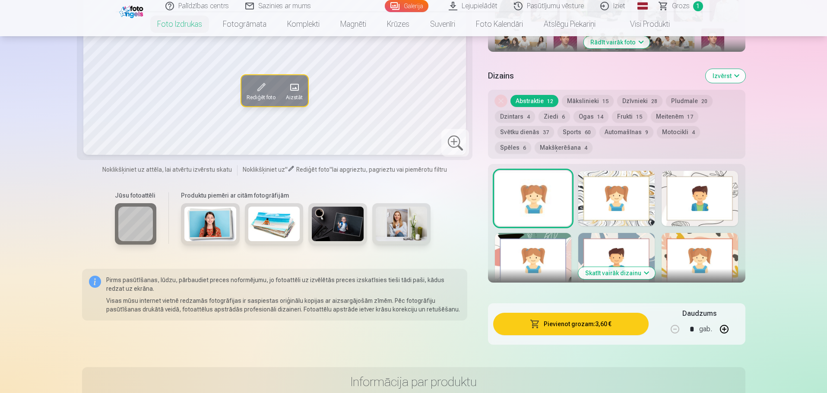
click at [586, 327] on button "Pievienot grozam : 3,60 €" at bounding box center [570, 324] width 155 height 22
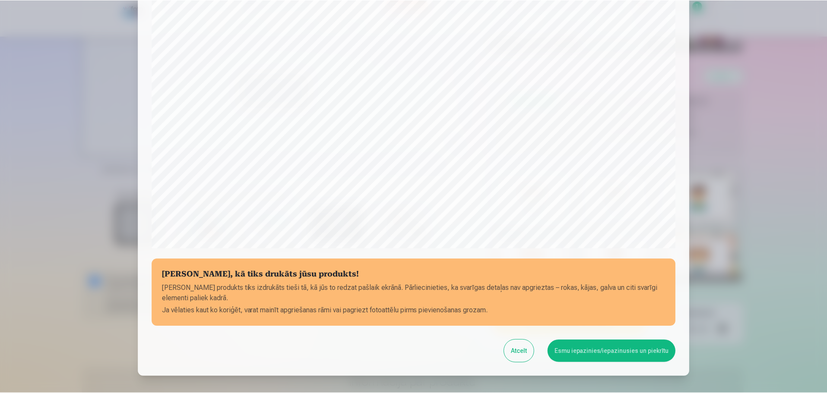
scroll to position [177, 0]
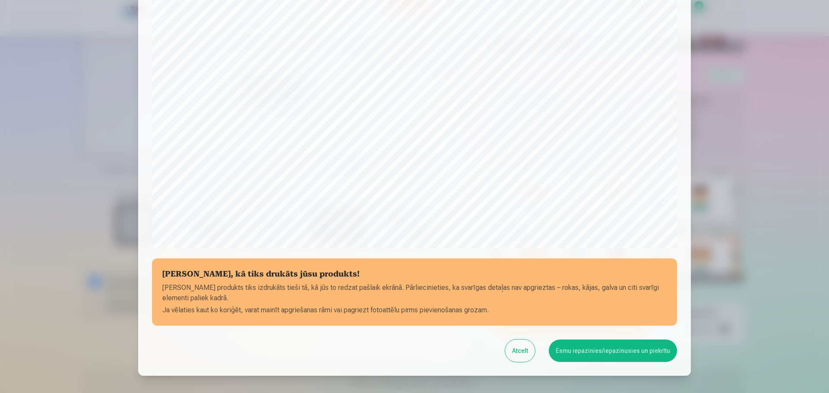
click at [627, 352] on button "Esmu iepazinies/iepazinusies un piekrītu" at bounding box center [613, 351] width 128 height 22
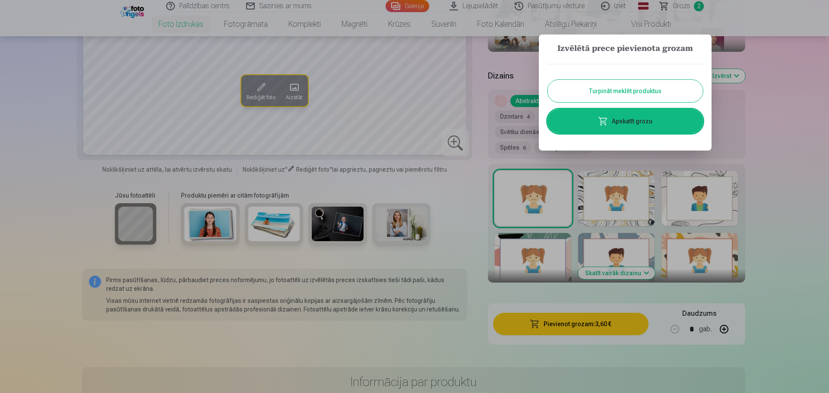
click at [648, 91] on button "Turpināt meklēt produktus" at bounding box center [625, 91] width 155 height 22
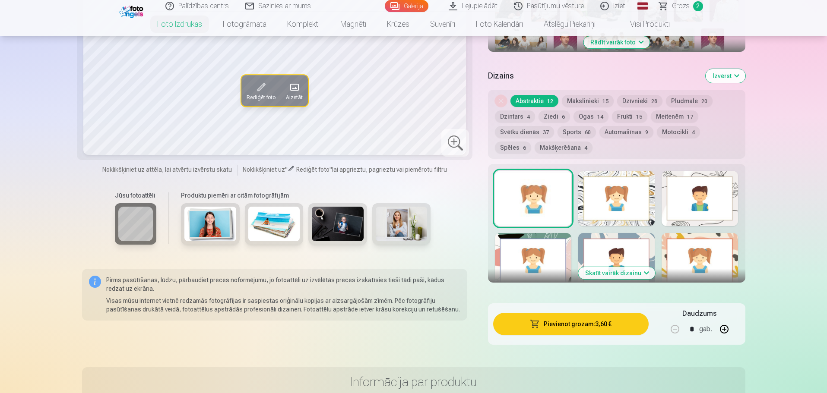
drag, startPoint x: 826, startPoint y: 70, endPoint x: 827, endPoint y: 57, distance: 13.0
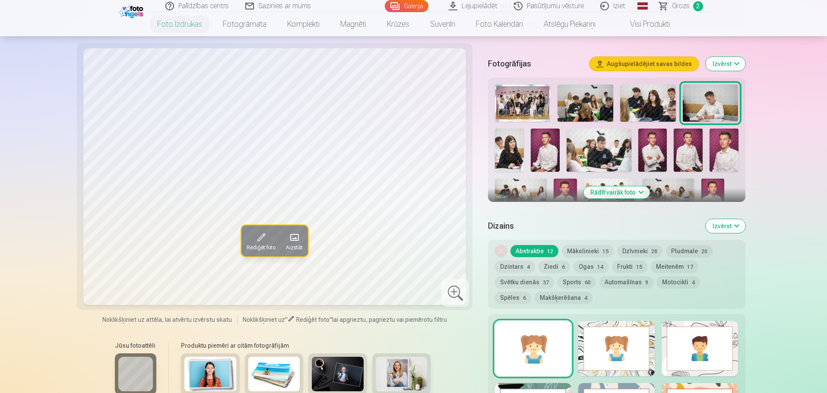
scroll to position [254, 0]
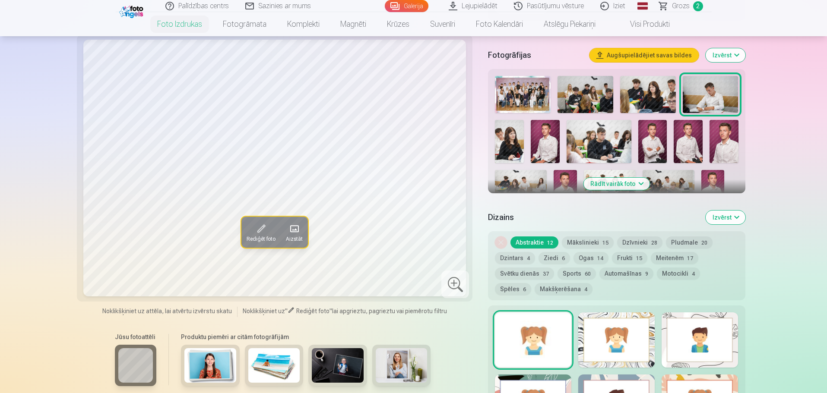
click at [651, 151] on img at bounding box center [652, 141] width 29 height 43
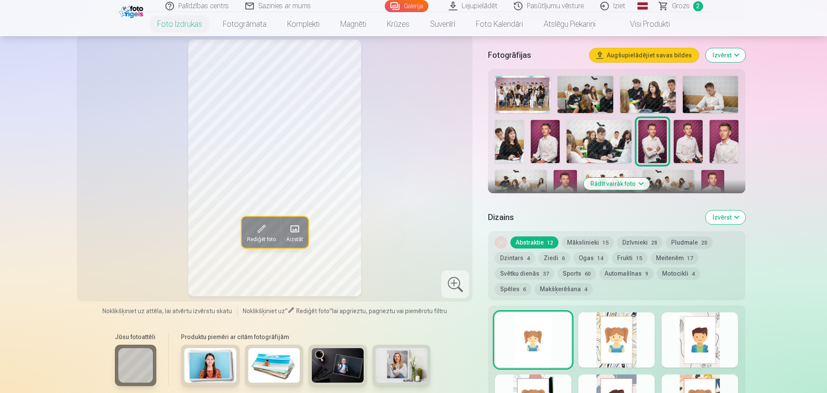
click at [694, 142] on img at bounding box center [688, 141] width 29 height 43
click at [564, 182] on img at bounding box center [565, 187] width 23 height 35
click at [729, 223] on button "Izvērst" at bounding box center [726, 218] width 40 height 14
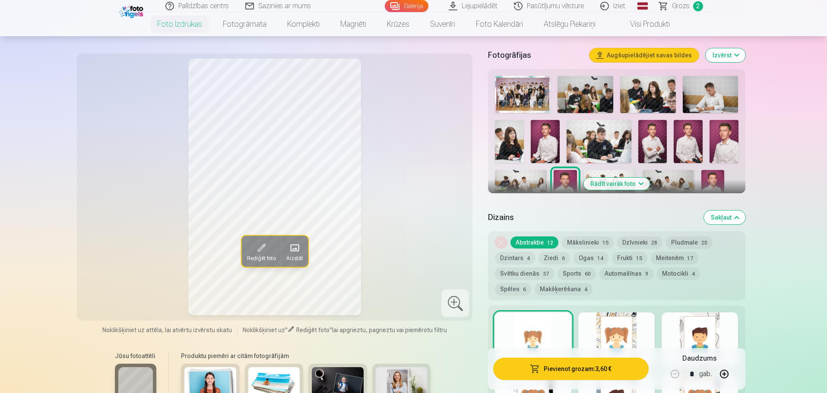
click at [730, 222] on button "Sakļaut" at bounding box center [724, 218] width 41 height 14
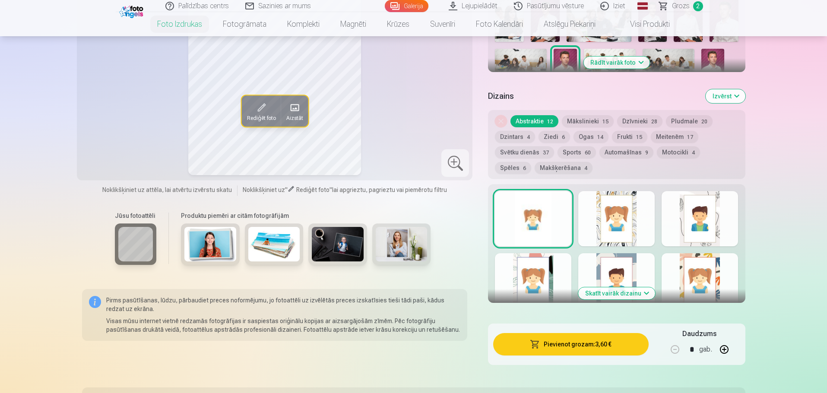
scroll to position [377, 0]
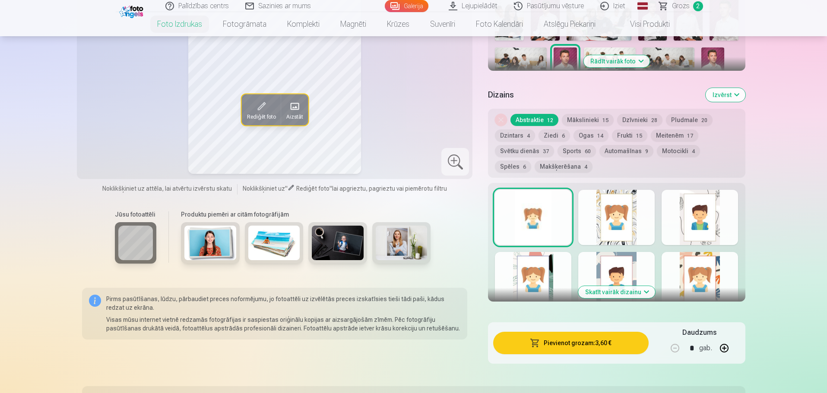
click at [729, 92] on button "Izvērst" at bounding box center [726, 95] width 40 height 14
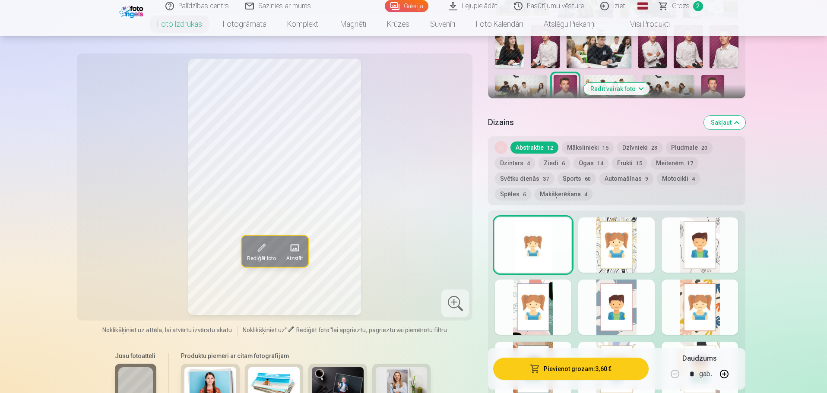
scroll to position [340, 0]
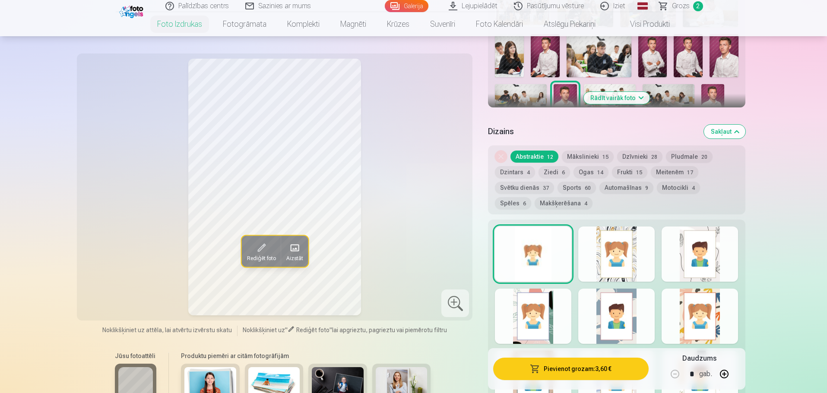
click at [586, 159] on button "Mākslinieki 15" at bounding box center [588, 157] width 52 height 12
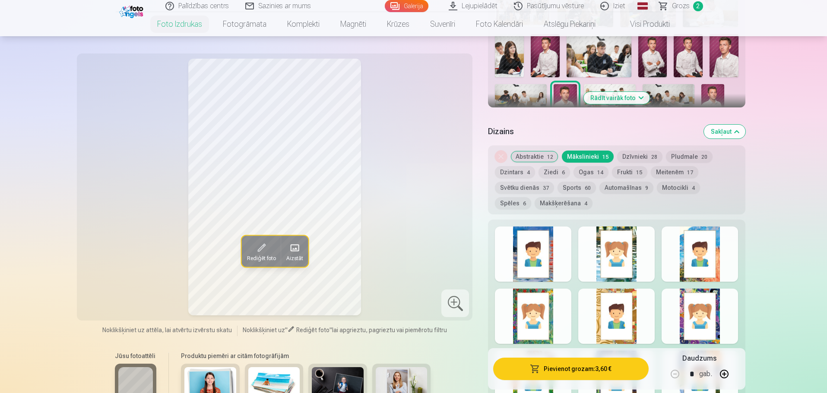
click at [531, 159] on button "Abstraktie 12" at bounding box center [534, 157] width 48 height 12
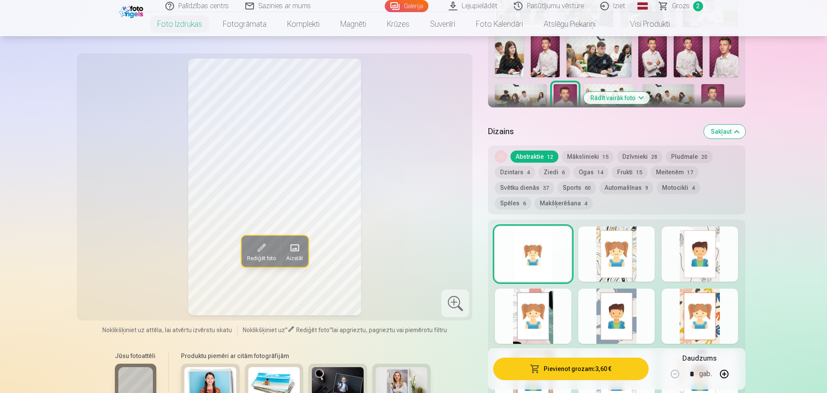
click at [678, 171] on button "Meitenēm 17" at bounding box center [675, 172] width 48 height 12
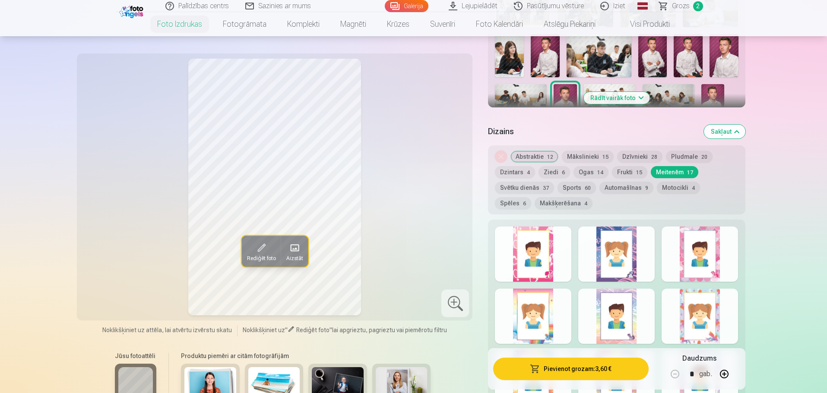
click at [629, 185] on button "Automašīnas 9" at bounding box center [626, 188] width 54 height 12
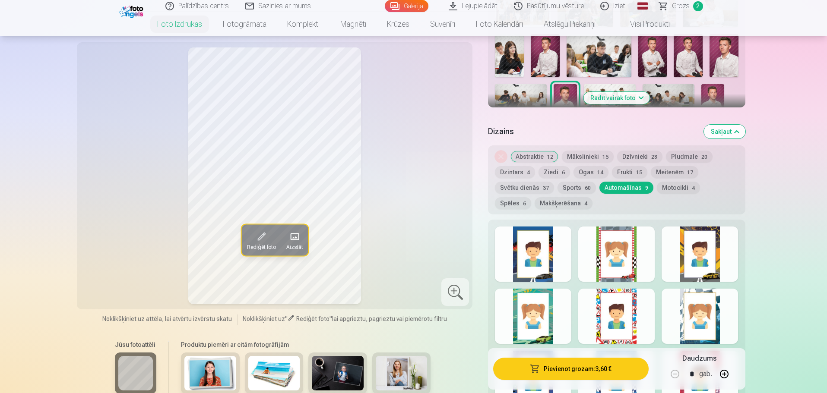
click at [530, 156] on button "Abstraktie 12" at bounding box center [534, 157] width 48 height 12
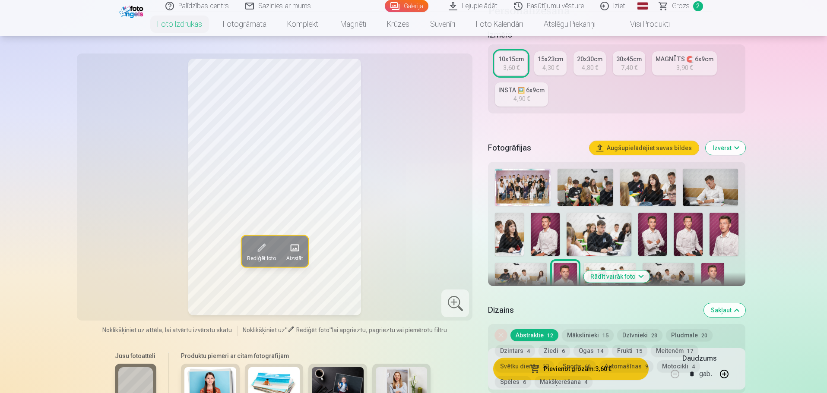
scroll to position [139, 0]
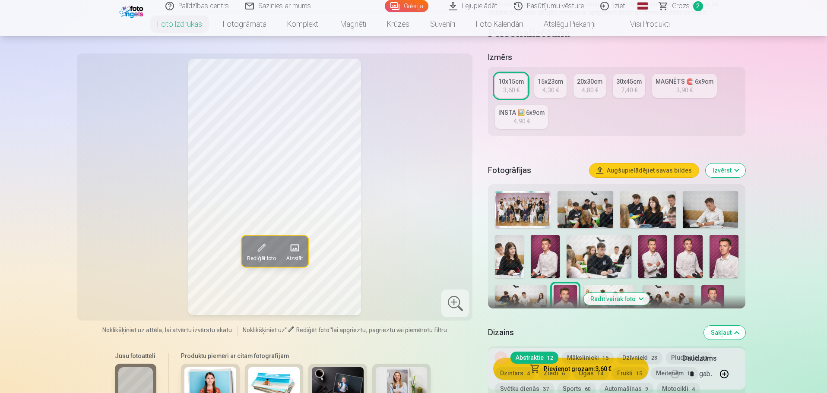
click at [545, 263] on img at bounding box center [545, 256] width 29 height 43
click at [639, 300] on button "Rādīt vairāk foto" at bounding box center [616, 299] width 66 height 12
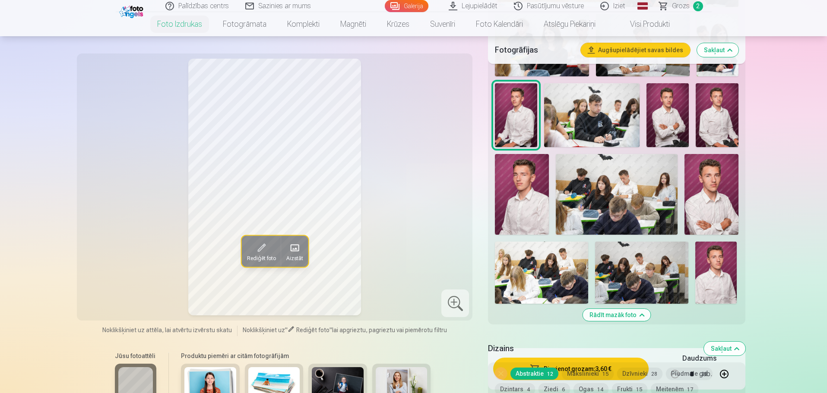
scroll to position [388, 0]
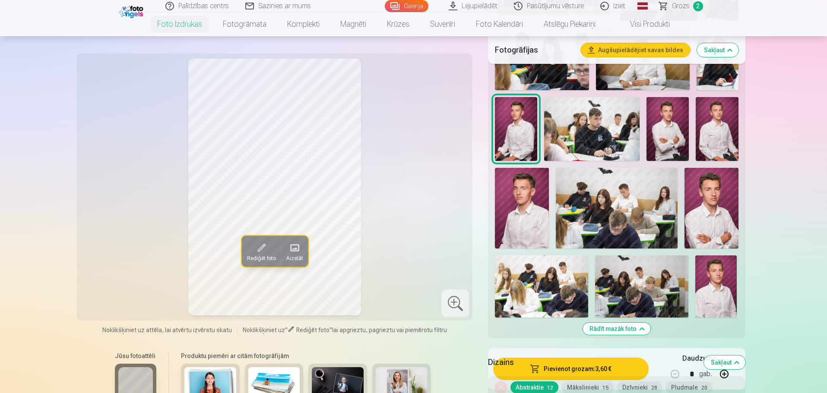
click at [628, 187] on img at bounding box center [616, 208] width 121 height 81
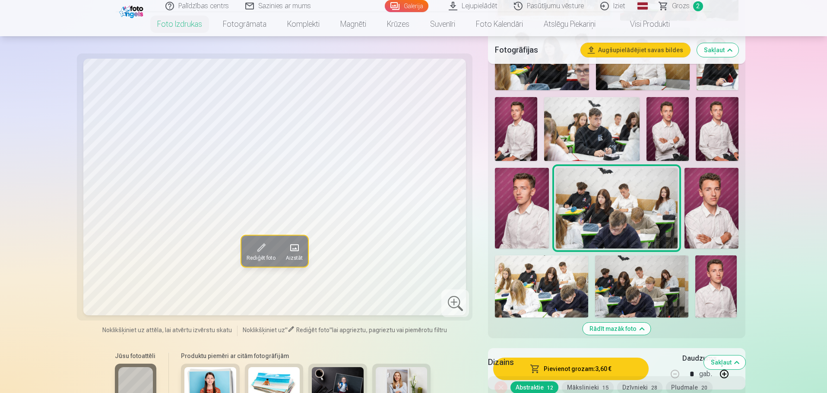
click at [257, 259] on span "Rediģēt foto" at bounding box center [261, 258] width 29 height 7
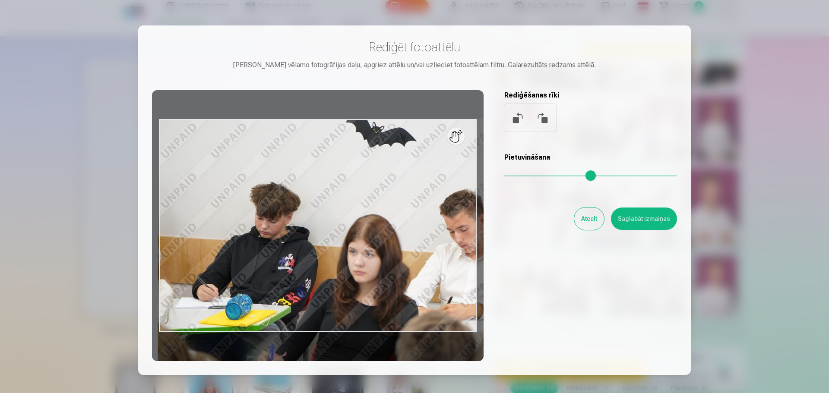
drag, startPoint x: 510, startPoint y: 175, endPoint x: 566, endPoint y: 191, distance: 58.0
click at [566, 177] on input "range" at bounding box center [590, 176] width 173 height 2
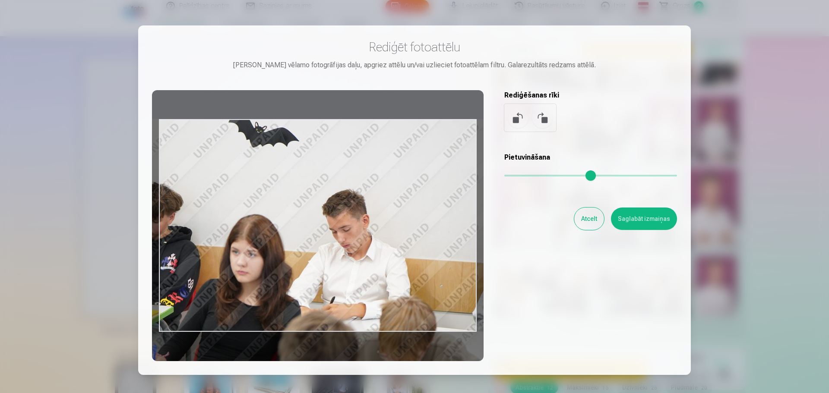
drag, startPoint x: 434, startPoint y: 244, endPoint x: 317, endPoint y: 263, distance: 118.9
click at [317, 263] on div at bounding box center [318, 225] width 332 height 271
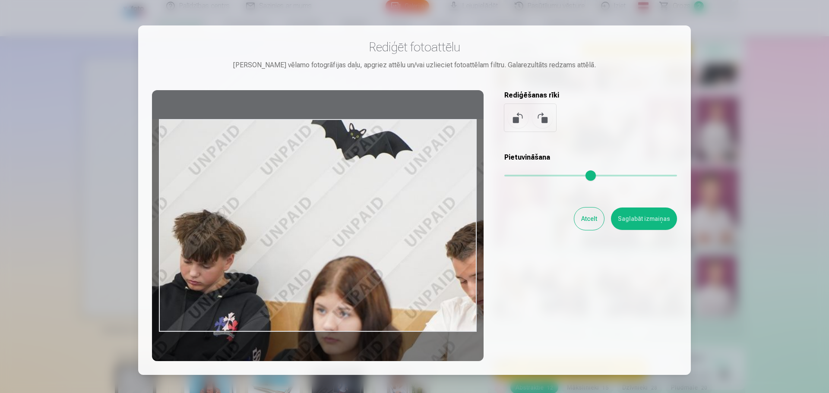
drag, startPoint x: 565, startPoint y: 175, endPoint x: 625, endPoint y: 181, distance: 60.3
type input "****"
click at [626, 177] on input "range" at bounding box center [590, 176] width 173 height 2
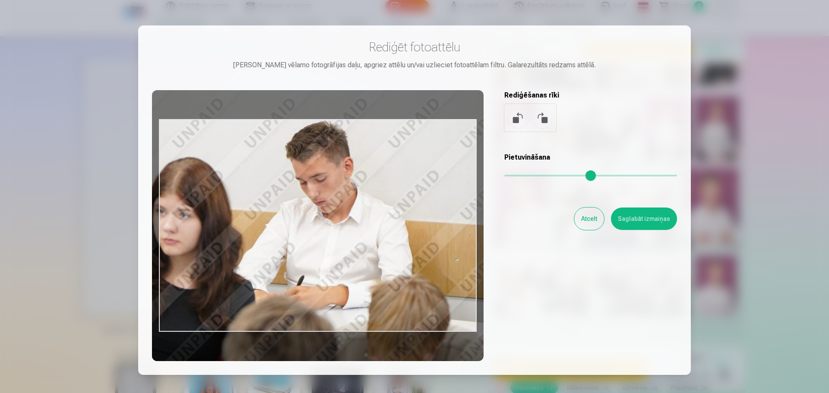
drag, startPoint x: 416, startPoint y: 257, endPoint x: 256, endPoint y: 158, distance: 188.3
click at [256, 158] on div at bounding box center [318, 225] width 332 height 271
click at [583, 225] on button "Atcelt" at bounding box center [589, 219] width 30 height 22
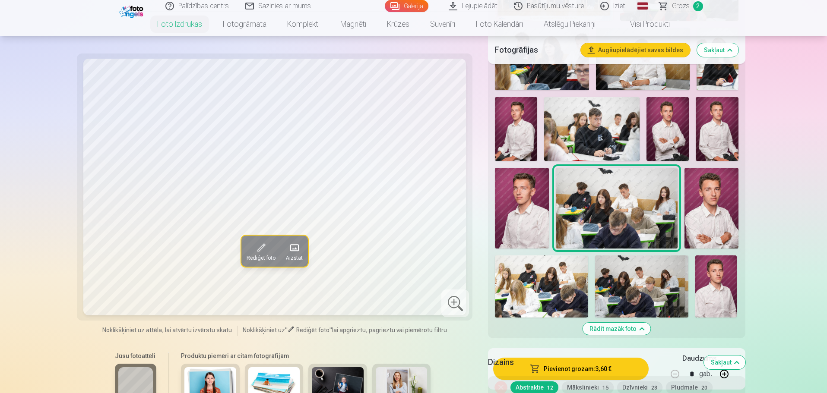
click at [513, 139] on img at bounding box center [516, 128] width 42 height 63
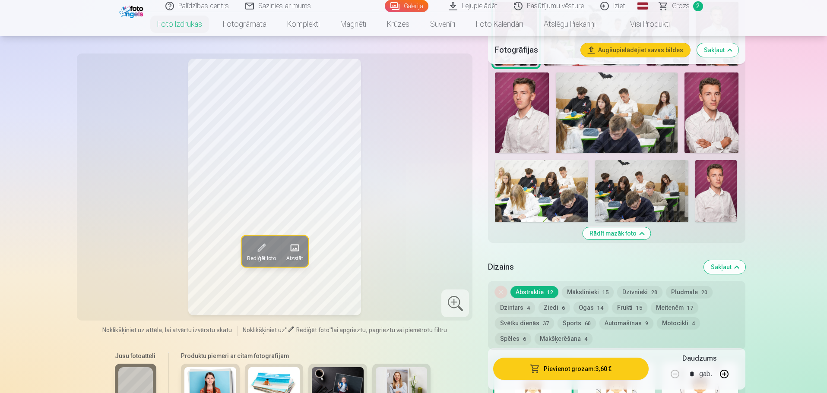
scroll to position [478, 0]
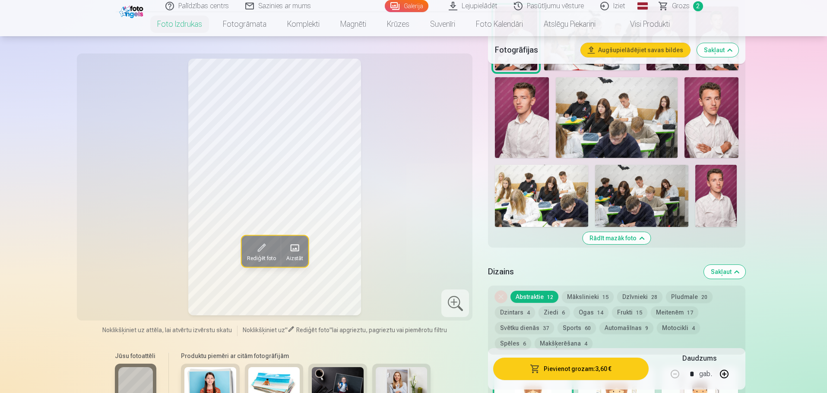
click at [719, 203] on img at bounding box center [715, 196] width 41 height 62
click at [520, 111] on img at bounding box center [522, 117] width 54 height 81
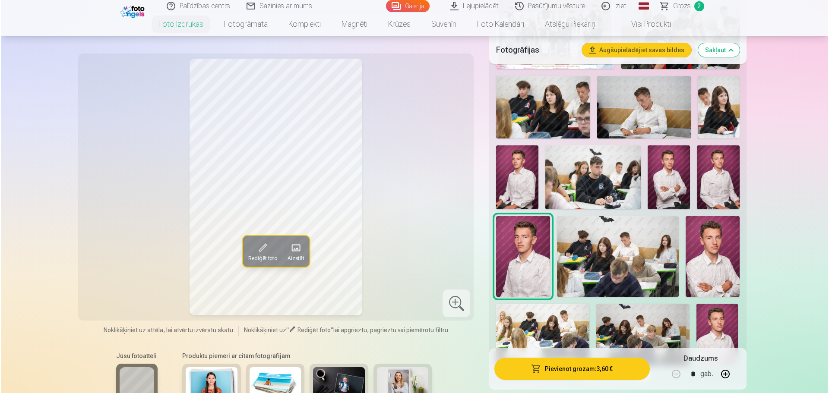
scroll to position [316, 0]
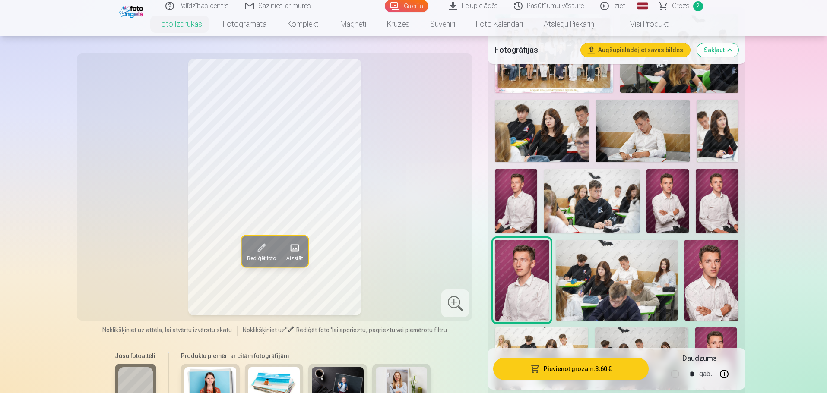
click at [517, 201] on img at bounding box center [516, 200] width 42 height 63
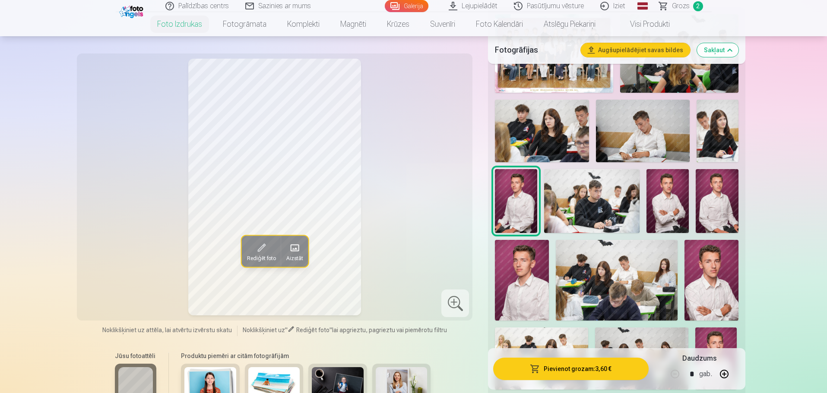
click at [678, 206] on img at bounding box center [667, 200] width 42 height 63
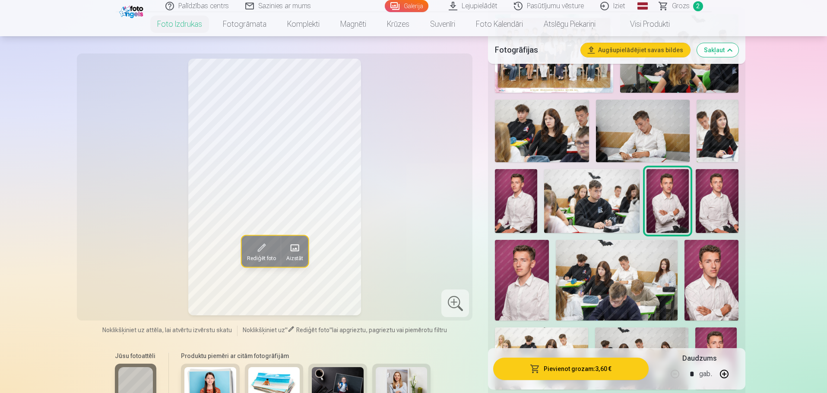
click at [522, 200] on img at bounding box center [516, 200] width 42 height 63
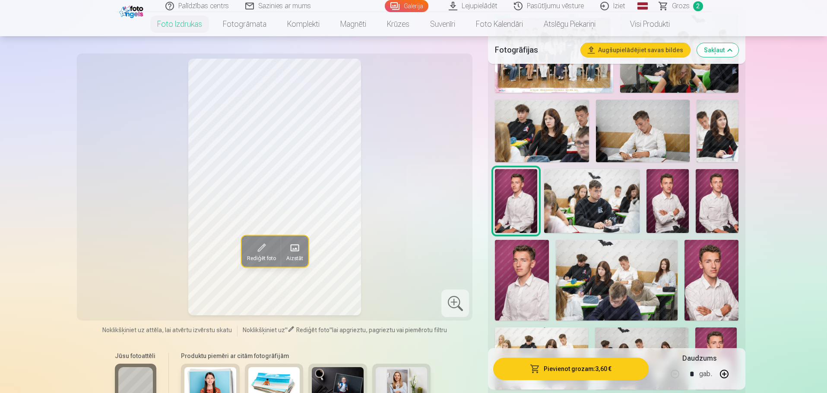
click at [674, 193] on img at bounding box center [667, 200] width 42 height 63
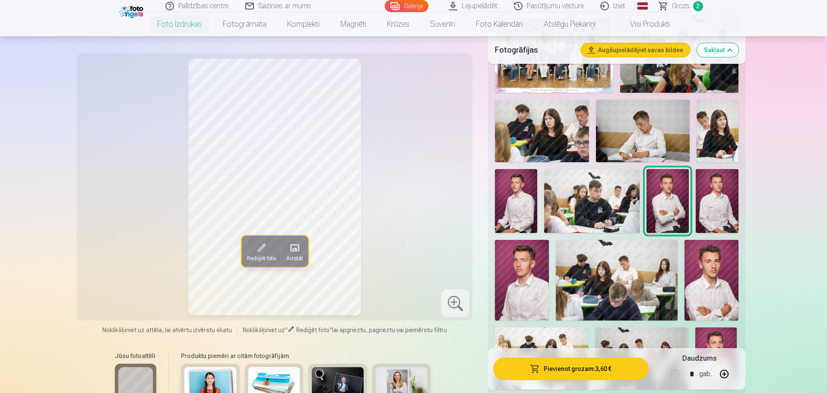
click at [524, 204] on img at bounding box center [516, 200] width 42 height 63
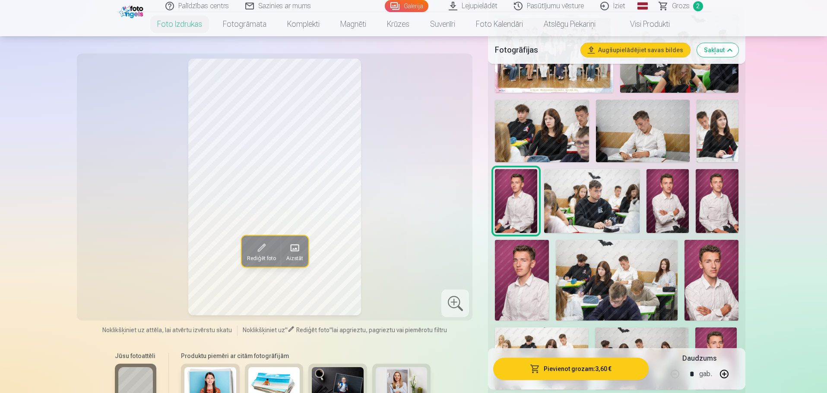
click at [538, 298] on img at bounding box center [522, 280] width 54 height 81
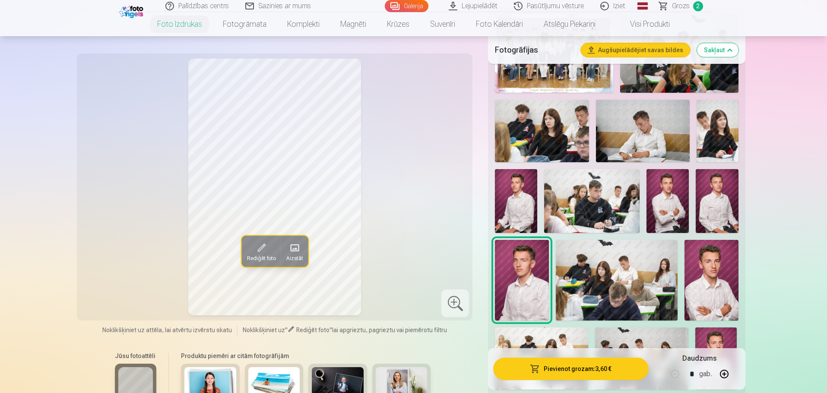
click at [260, 256] on span "Rediģēt foto" at bounding box center [261, 258] width 29 height 7
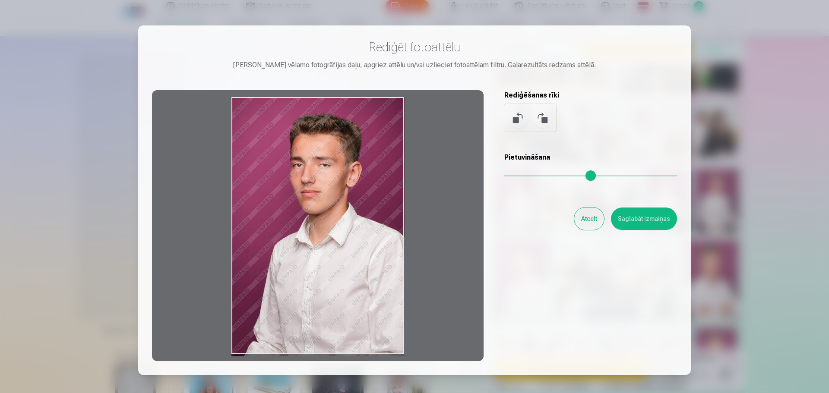
drag, startPoint x: 327, startPoint y: 266, endPoint x: 310, endPoint y: 282, distance: 23.3
click at [310, 282] on div at bounding box center [318, 225] width 332 height 271
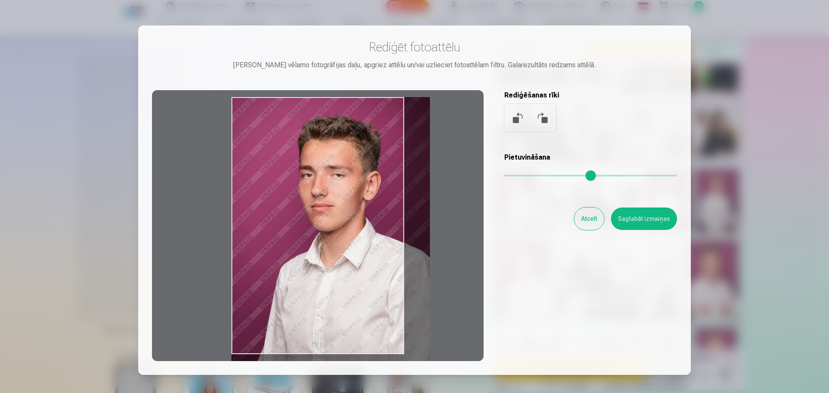
drag, startPoint x: 510, startPoint y: 174, endPoint x: 545, endPoint y: 187, distance: 38.1
click at [545, 177] on input "range" at bounding box center [590, 176] width 173 height 2
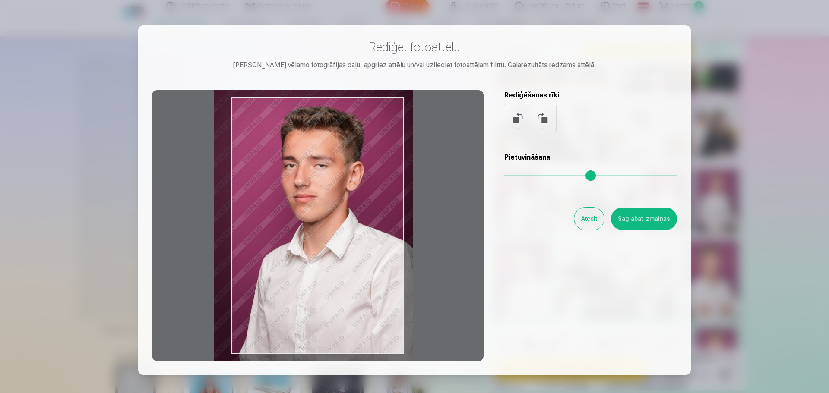
drag, startPoint x: 365, startPoint y: 249, endPoint x: 348, endPoint y: 239, distance: 20.3
click at [348, 239] on div at bounding box center [318, 225] width 332 height 271
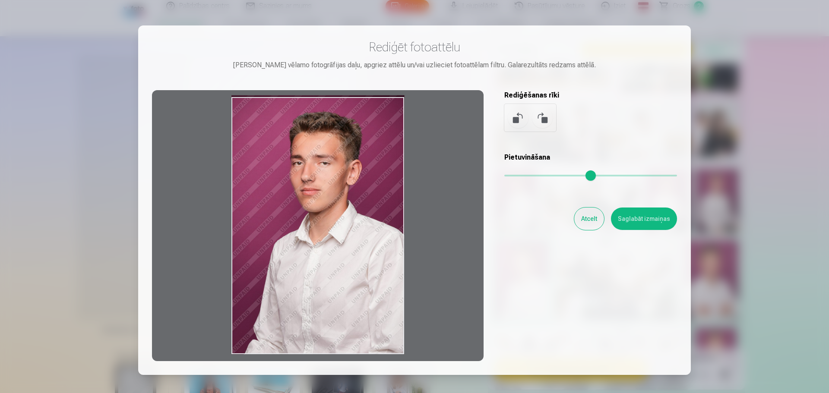
drag, startPoint x: 544, startPoint y: 179, endPoint x: 501, endPoint y: 177, distance: 43.2
type input "*"
click at [504, 177] on input "range" at bounding box center [590, 176] width 173 height 2
click at [591, 219] on button "Atcelt" at bounding box center [589, 219] width 30 height 22
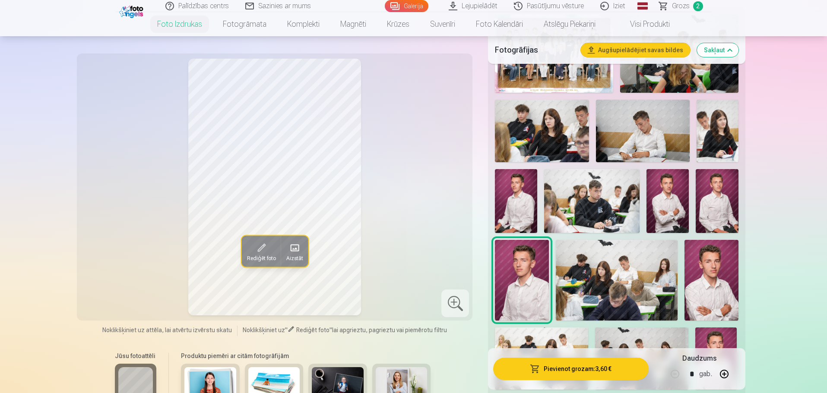
click at [567, 369] on button "Pievienot grozam : 3,60 €" at bounding box center [570, 369] width 155 height 22
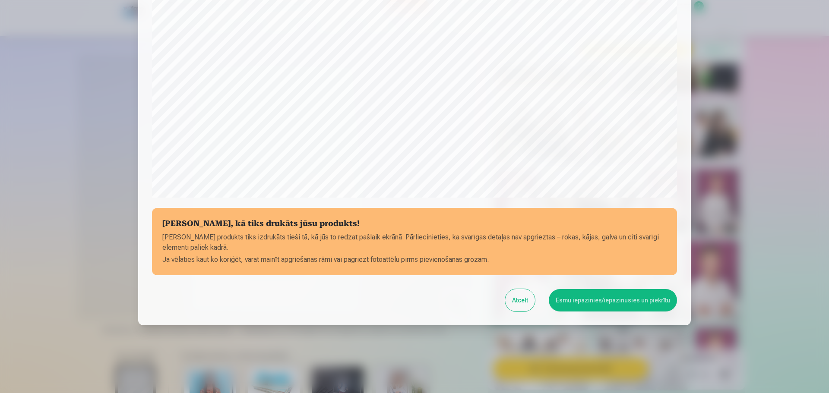
scroll to position [228, 0]
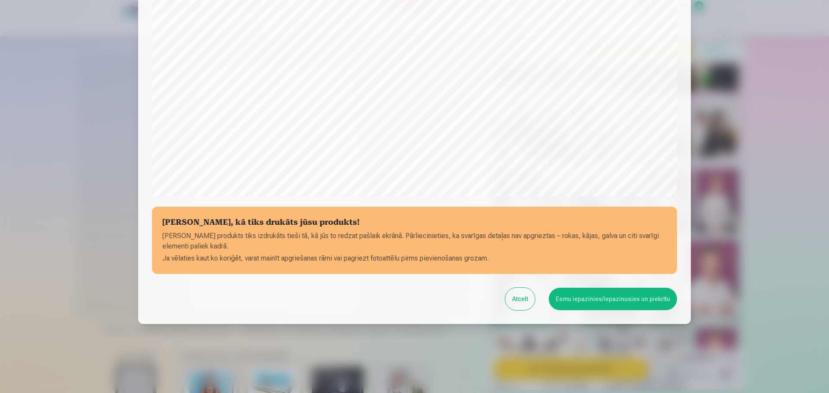
click at [603, 302] on button "Esmu iepazinies/iepazinusies un piekrītu" at bounding box center [613, 299] width 128 height 22
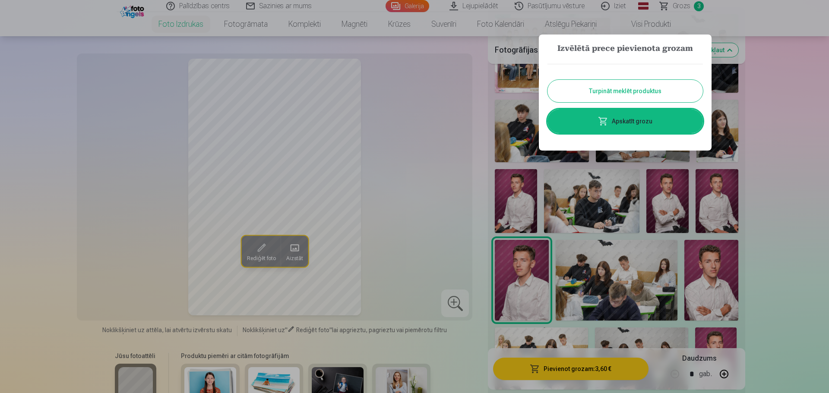
click at [630, 91] on button "Turpināt meklēt produktus" at bounding box center [625, 91] width 155 height 22
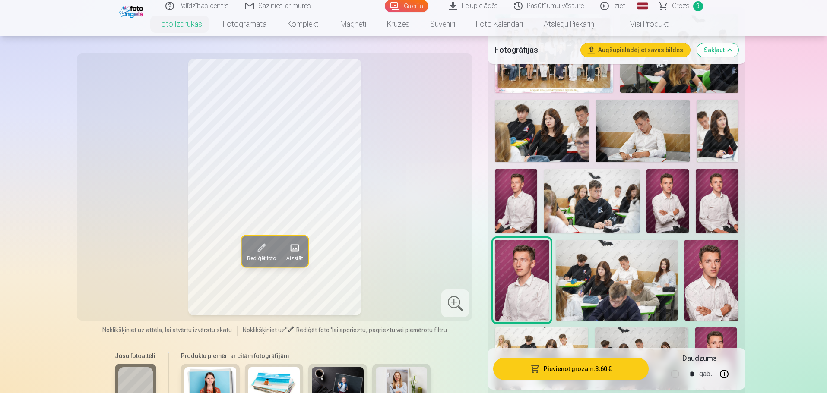
click at [513, 212] on img at bounding box center [516, 200] width 42 height 63
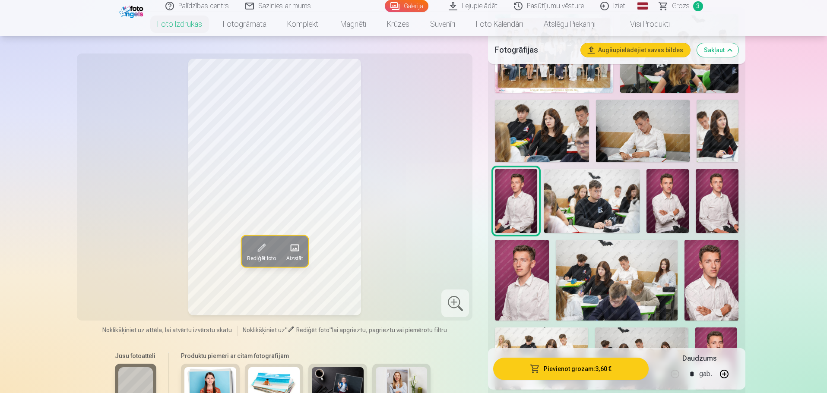
click at [558, 374] on button "Pievienot grozam : 3,60 €" at bounding box center [570, 369] width 155 height 22
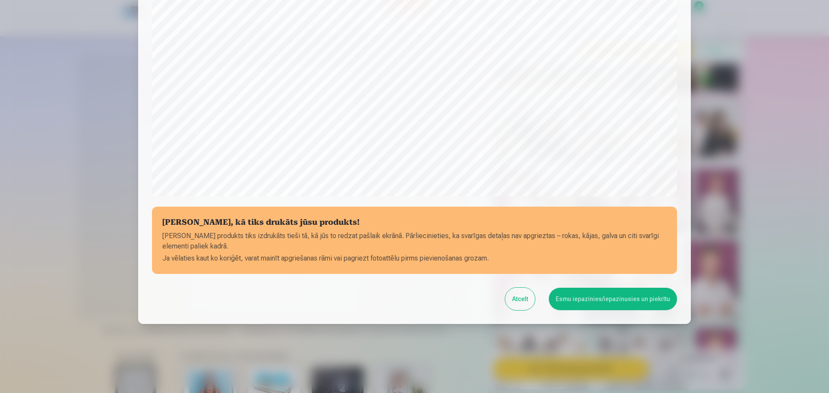
click at [627, 298] on button "Esmu iepazinies/iepazinusies un piekrītu" at bounding box center [613, 299] width 128 height 22
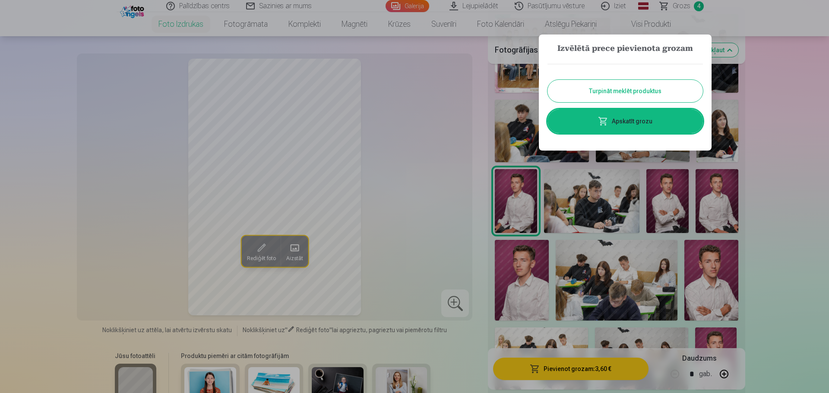
click at [628, 89] on button "Turpināt meklēt produktus" at bounding box center [625, 91] width 155 height 22
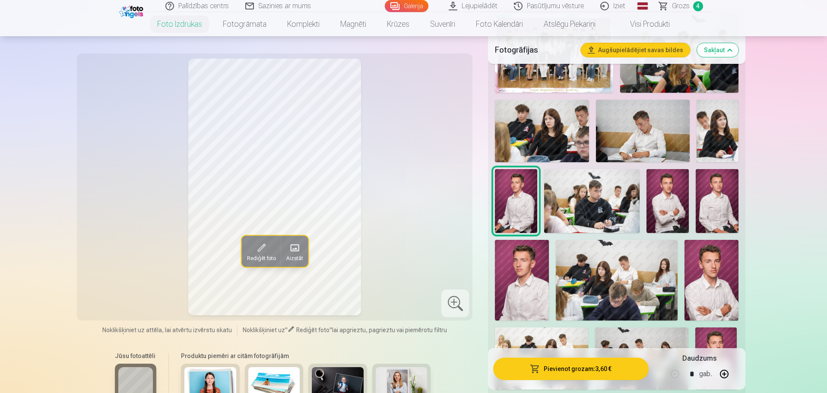
click at [706, 273] on img at bounding box center [711, 280] width 54 height 81
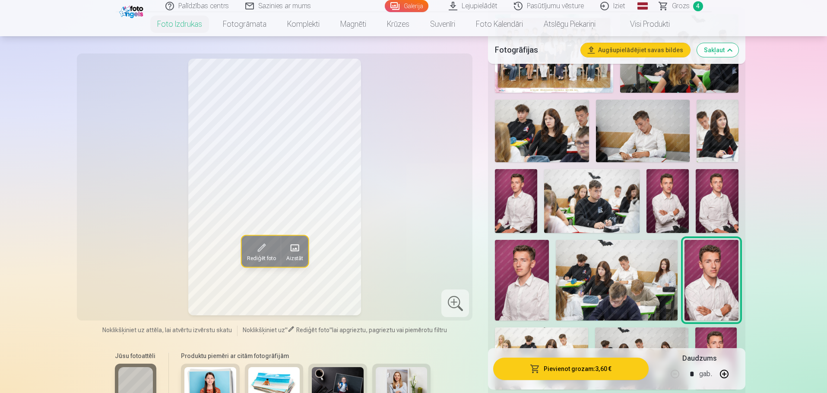
click at [580, 365] on button "Pievienot grozam : 3,60 €" at bounding box center [570, 369] width 155 height 22
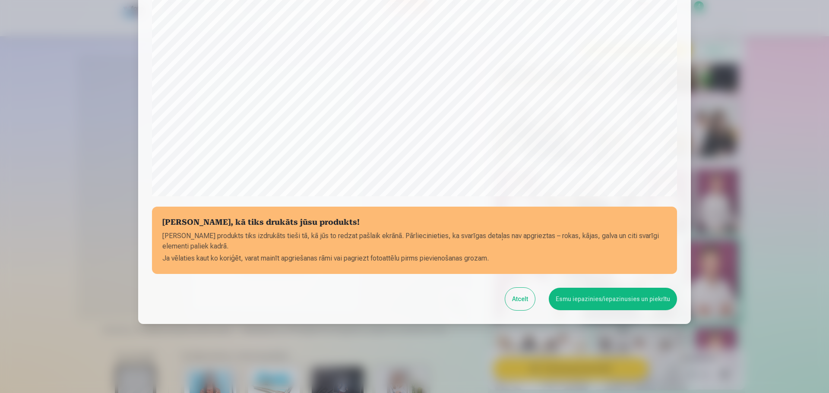
click at [598, 297] on button "Esmu iepazinies/iepazinusies un piekrītu" at bounding box center [613, 299] width 128 height 22
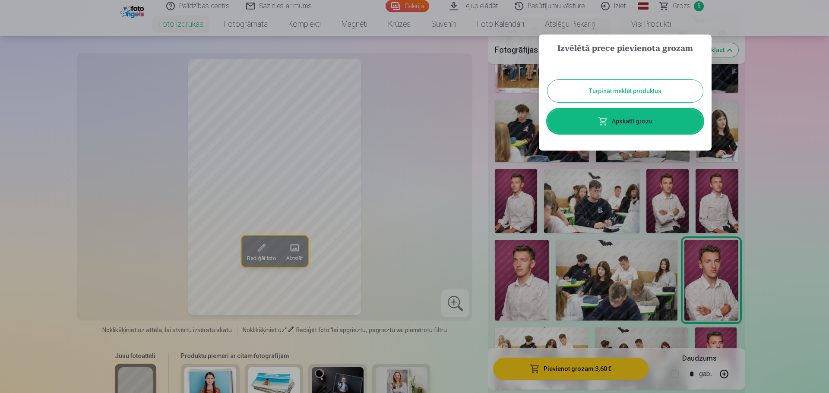
click at [643, 94] on button "Turpināt meklēt produktus" at bounding box center [625, 91] width 155 height 22
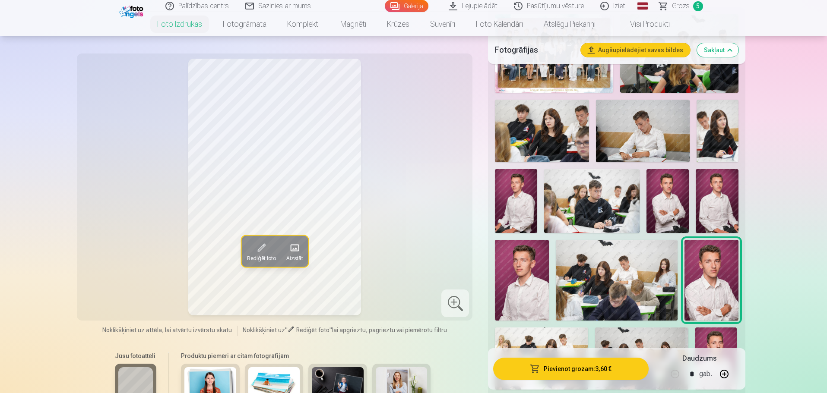
click at [678, 8] on span "Grozs" at bounding box center [681, 6] width 18 height 10
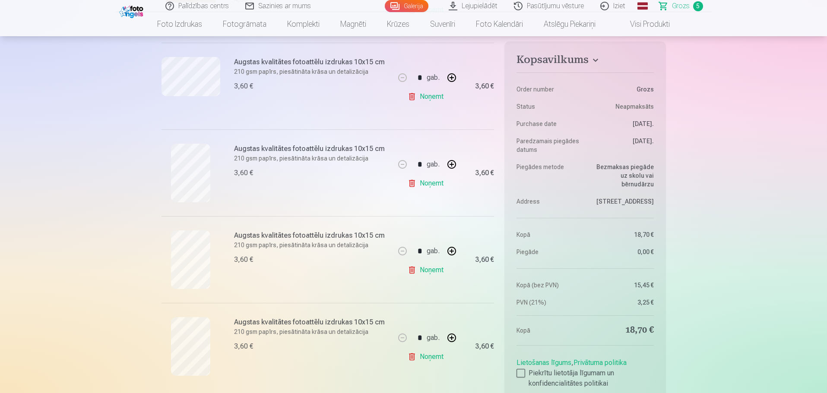
scroll to position [270, 0]
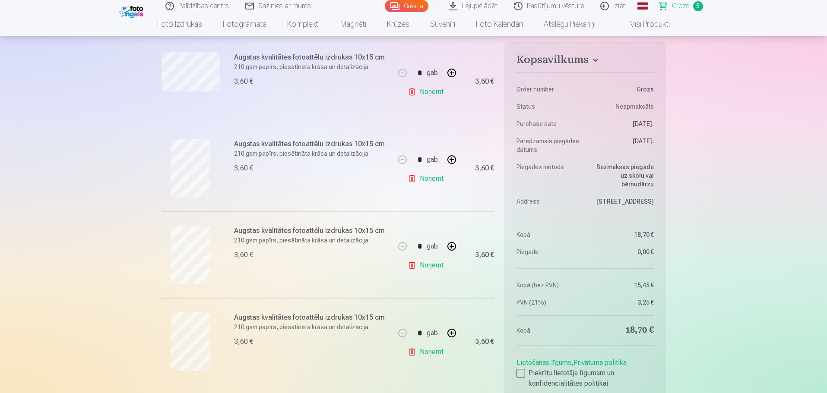
drag, startPoint x: 826, startPoint y: 55, endPoint x: 829, endPoint y: 24, distance: 31.2
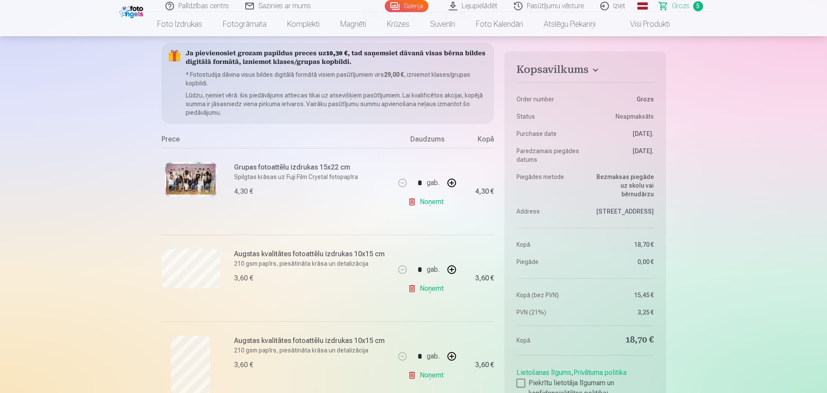
scroll to position [0, 0]
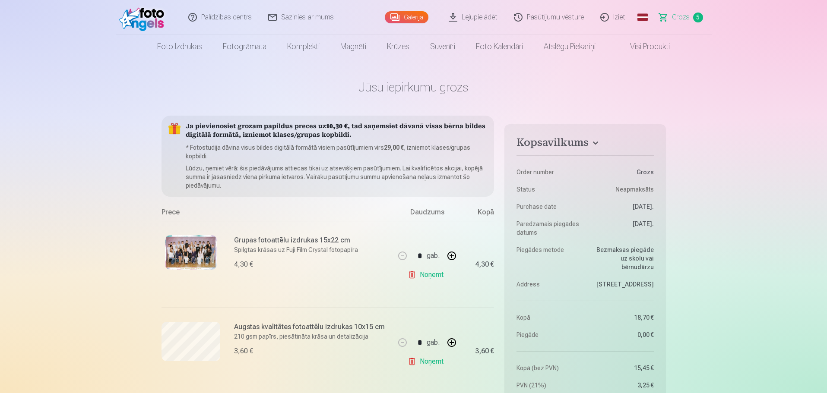
click at [144, 19] on img at bounding box center [144, 17] width 50 height 28
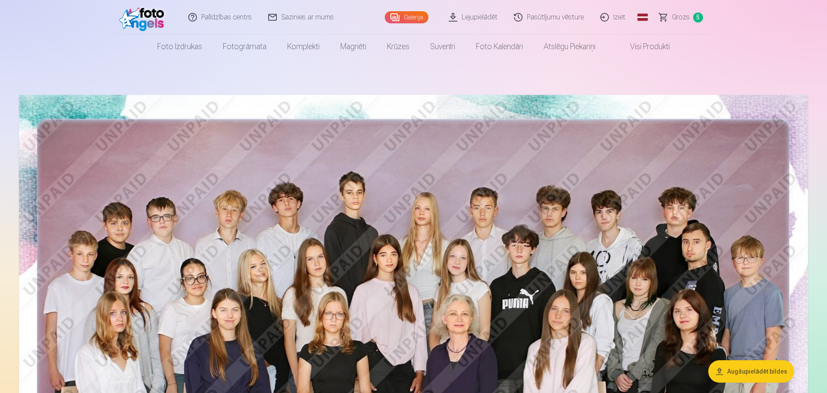
click at [765, 377] on button "Augšupielādēt bildes" at bounding box center [751, 372] width 86 height 22
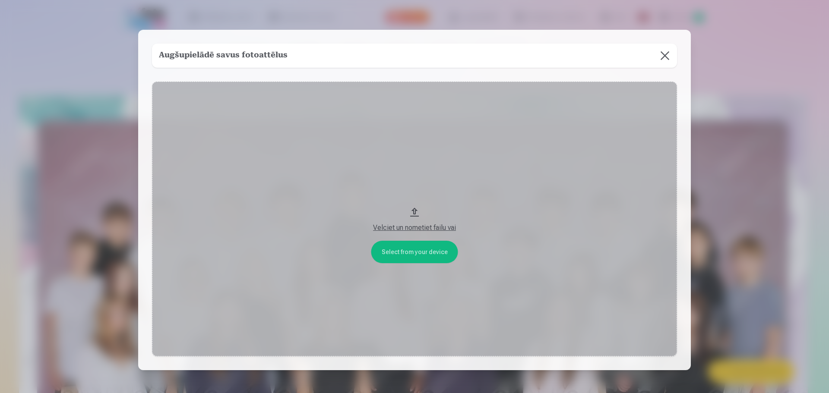
click at [420, 250] on button "Velciet un nometiet failu vai" at bounding box center [414, 220] width 525 height 276
click at [662, 58] on button at bounding box center [665, 56] width 24 height 24
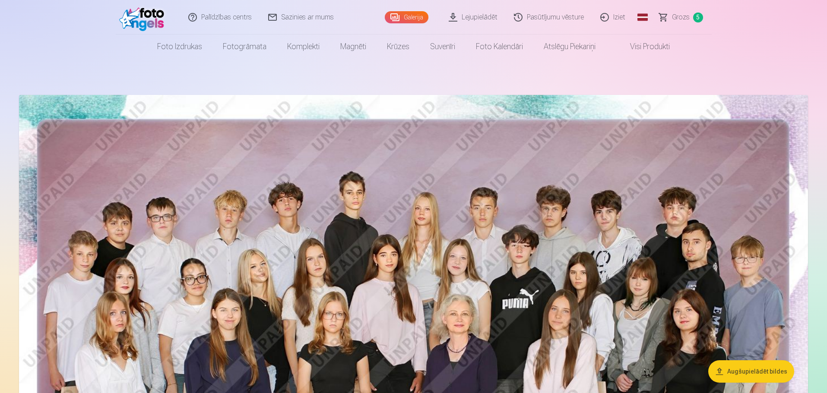
drag, startPoint x: 662, startPoint y: 58, endPoint x: 613, endPoint y: 75, distance: 52.4
click at [653, 49] on link "Visi produkti" at bounding box center [643, 47] width 74 height 24
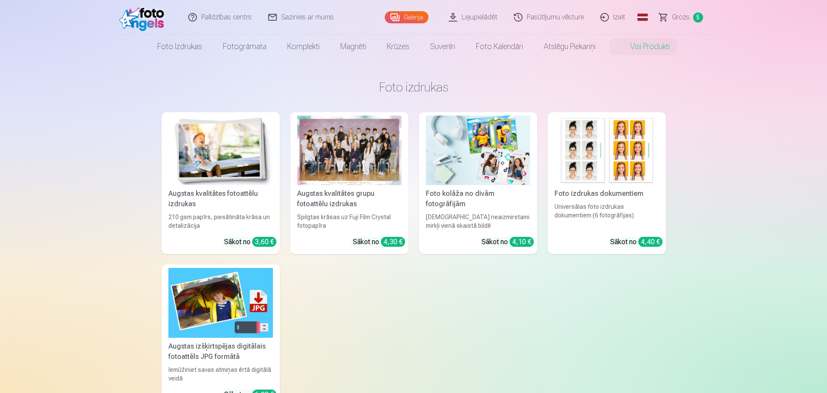
click at [206, 311] on img at bounding box center [220, 303] width 105 height 70
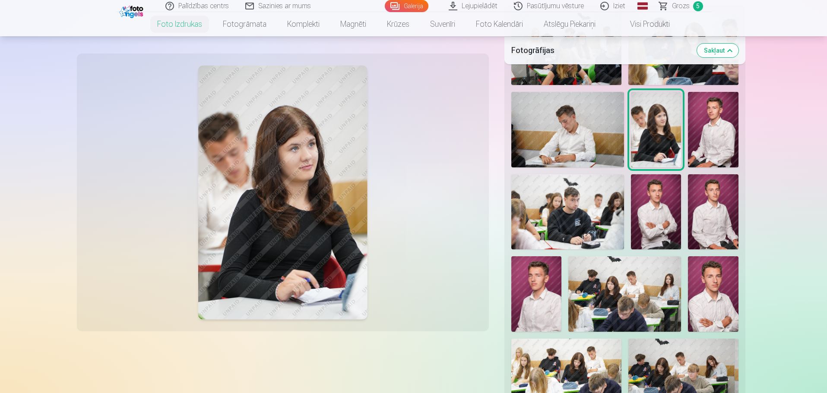
scroll to position [252, 0]
click at [714, 273] on img at bounding box center [713, 293] width 50 height 75
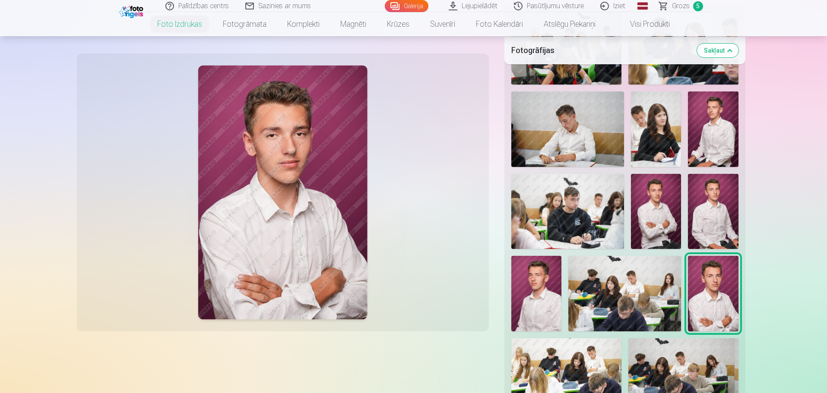
drag, startPoint x: 827, startPoint y: 41, endPoint x: 826, endPoint y: 81, distance: 39.7
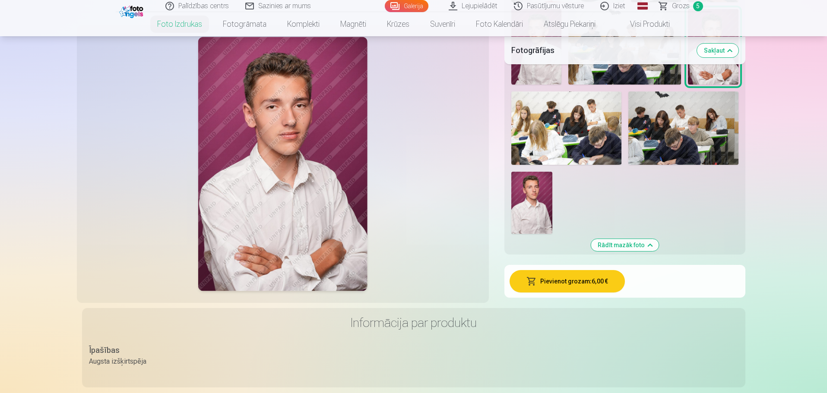
scroll to position [482, 0]
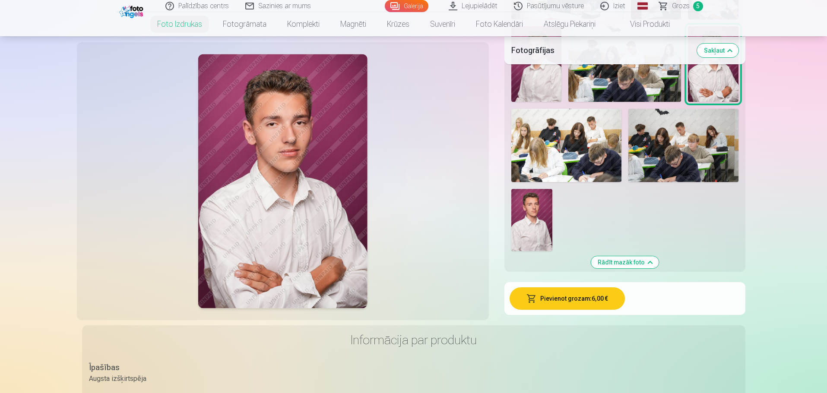
click at [540, 230] on img at bounding box center [531, 220] width 41 height 62
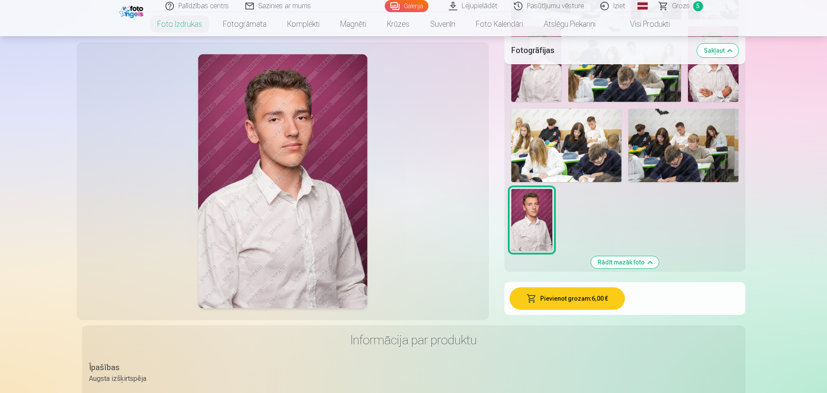
click at [708, 84] on img at bounding box center [713, 63] width 50 height 75
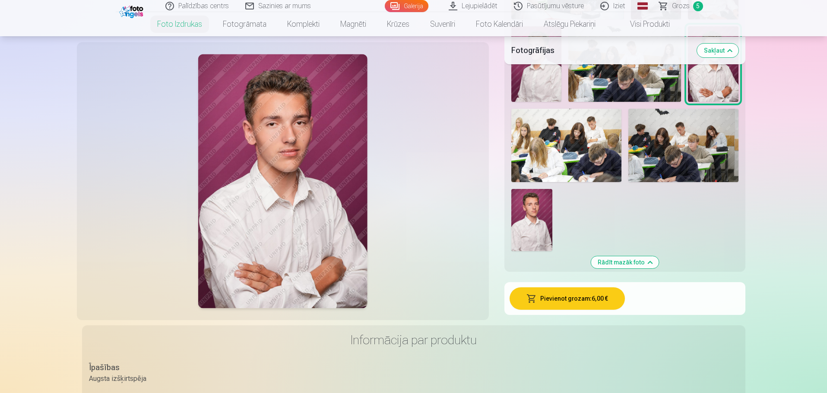
click at [578, 301] on button "Pievienot grozam : 6,00 €" at bounding box center [567, 299] width 115 height 22
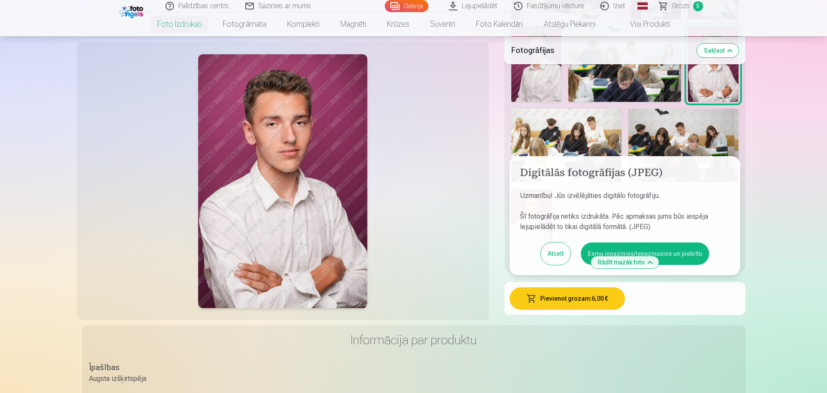
click at [555, 253] on button "Atcelt" at bounding box center [556, 254] width 30 height 22
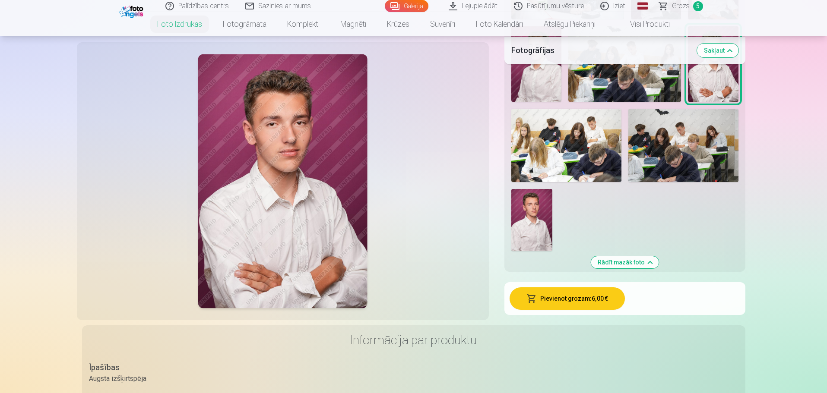
click at [682, 4] on span "Grozs" at bounding box center [681, 6] width 18 height 10
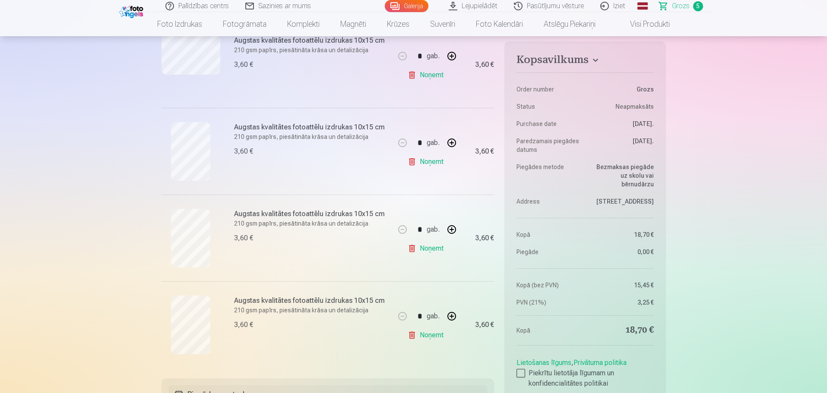
scroll to position [274, 0]
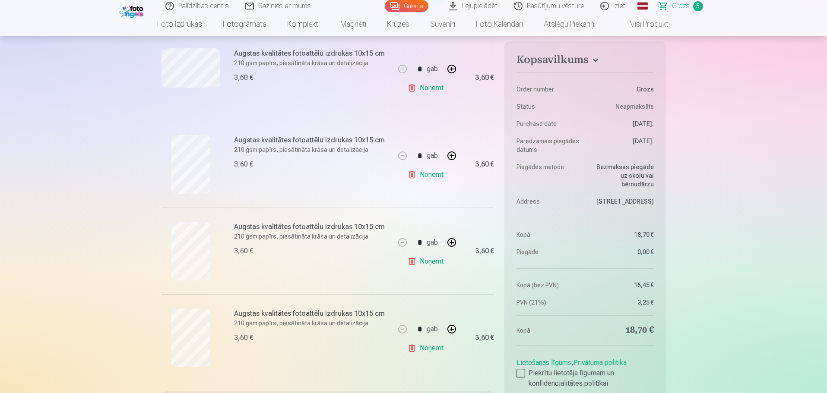
click at [453, 330] on button "button" at bounding box center [451, 329] width 21 height 21
click at [402, 329] on button "button" at bounding box center [402, 329] width 21 height 21
type input "*"
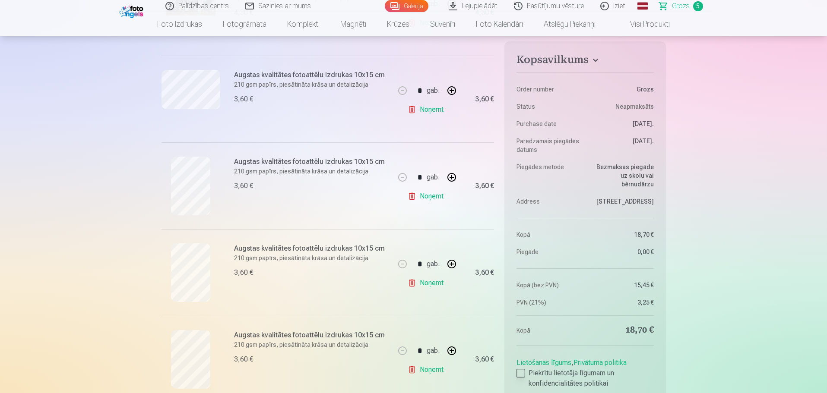
click at [519, 374] on div at bounding box center [520, 373] width 9 height 9
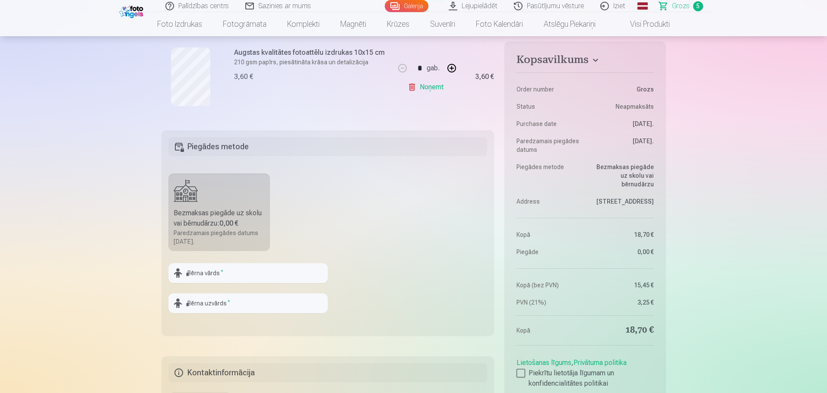
scroll to position [548, 0]
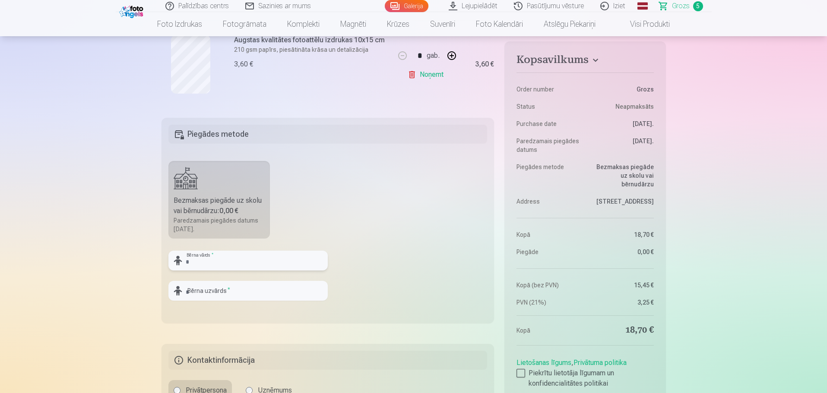
click at [222, 258] on input "text" at bounding box center [247, 261] width 159 height 20
type input "*******"
click at [218, 295] on input "text" at bounding box center [247, 291] width 159 height 20
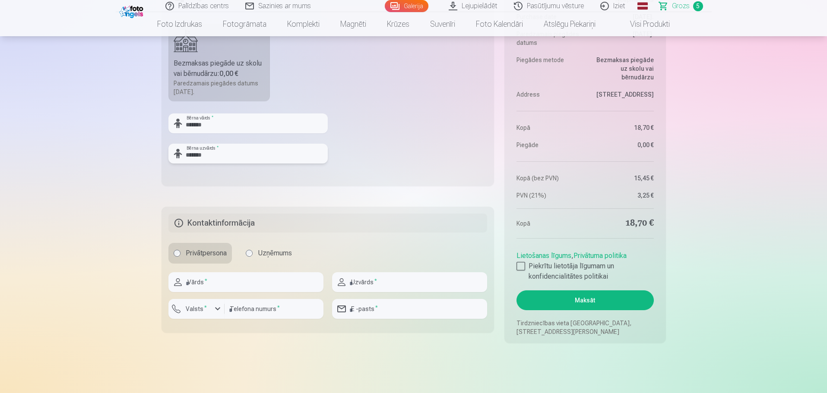
scroll to position [694, 0]
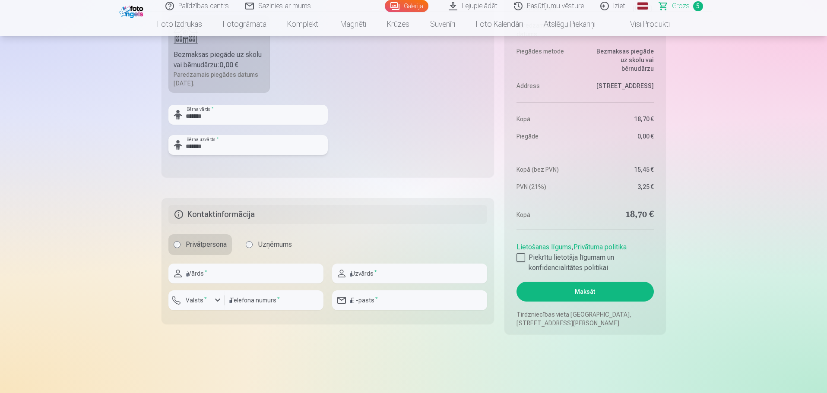
type input "*******"
click at [245, 277] on input "text" at bounding box center [245, 274] width 155 height 20
type input "*****"
click at [369, 278] on input "text" at bounding box center [409, 274] width 155 height 20
type input "*******"
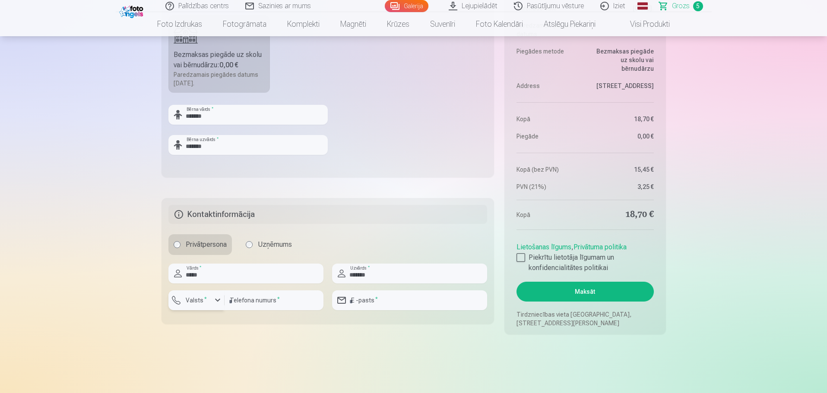
click at [216, 303] on div "button" at bounding box center [217, 300] width 10 height 10
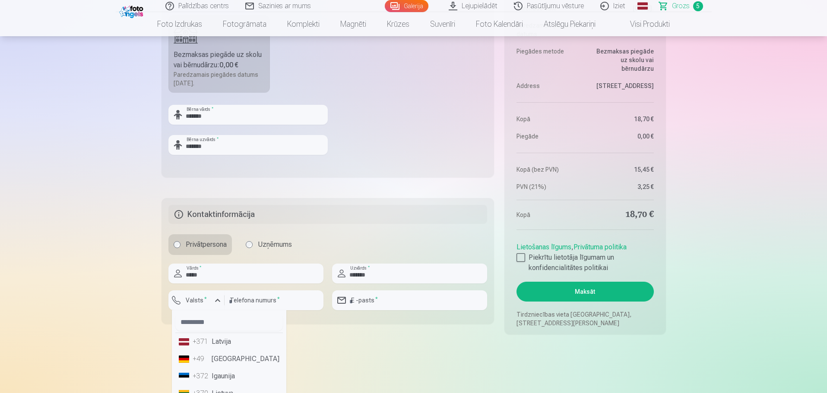
click at [225, 342] on li "+371 Latvija" at bounding box center [229, 341] width 108 height 17
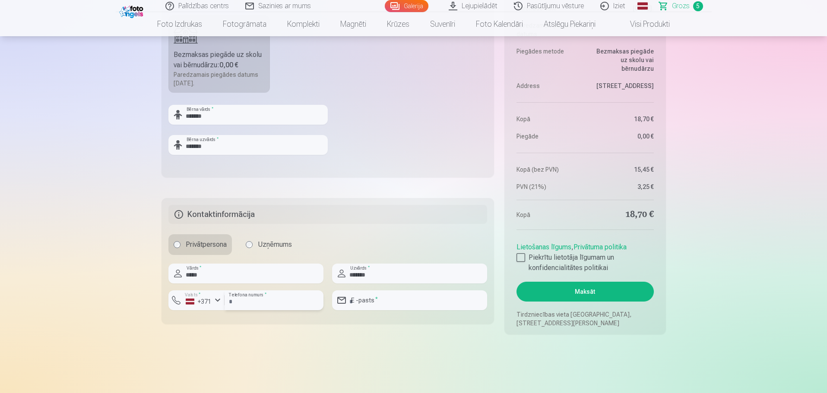
click at [243, 305] on input "number" at bounding box center [274, 301] width 99 height 20
type input "********"
click at [374, 302] on input "email" at bounding box center [409, 301] width 155 height 20
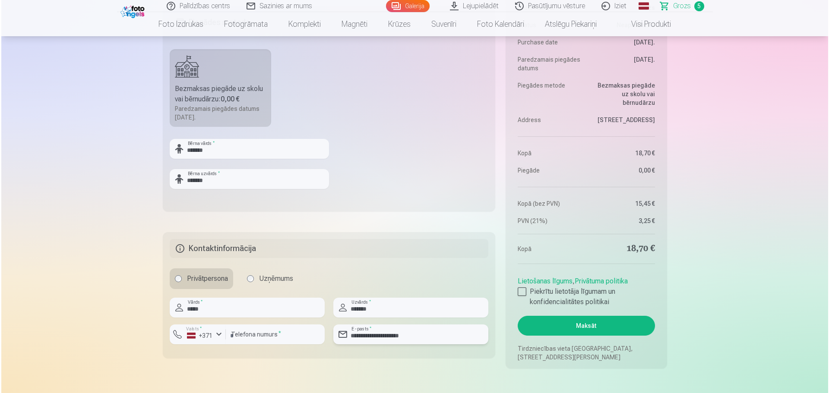
scroll to position [702, 0]
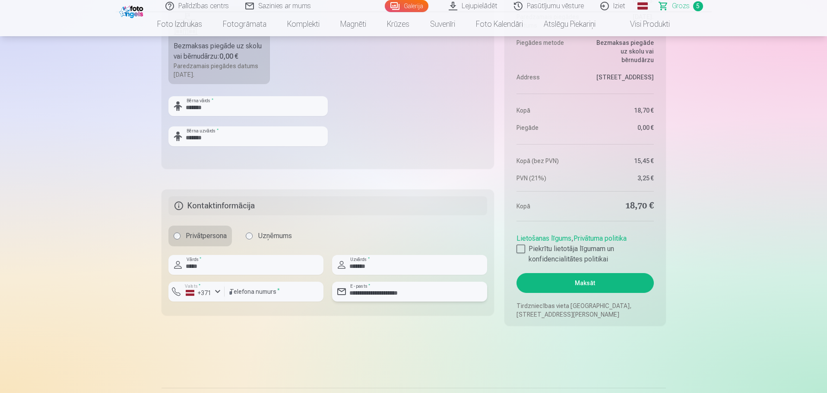
type input "**********"
click at [602, 284] on button "Maksāt" at bounding box center [584, 283] width 137 height 20
